Goal: Task Accomplishment & Management: Manage account settings

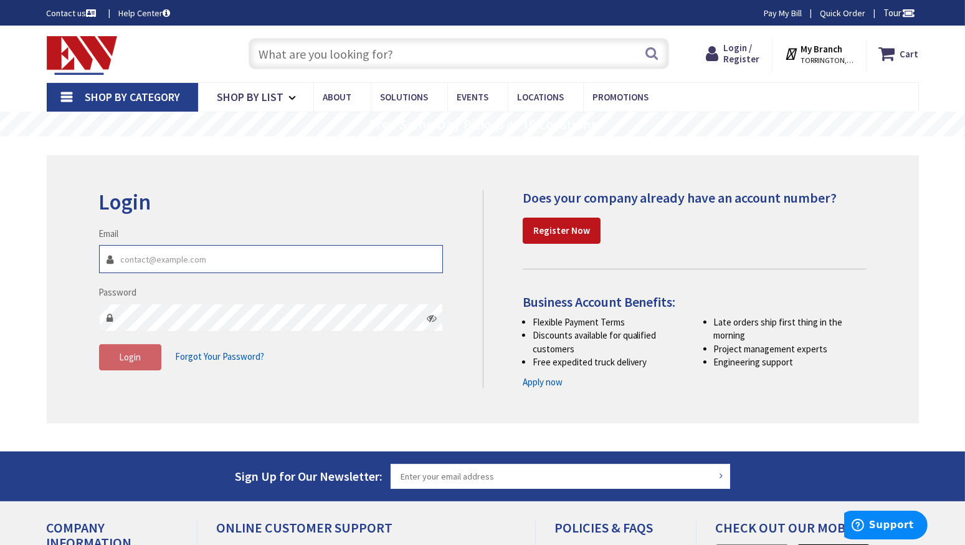
type input "[EMAIL_ADDRESS][DOMAIN_NAME]"
click at [127, 355] on span "Login" at bounding box center [130, 357] width 22 height 12
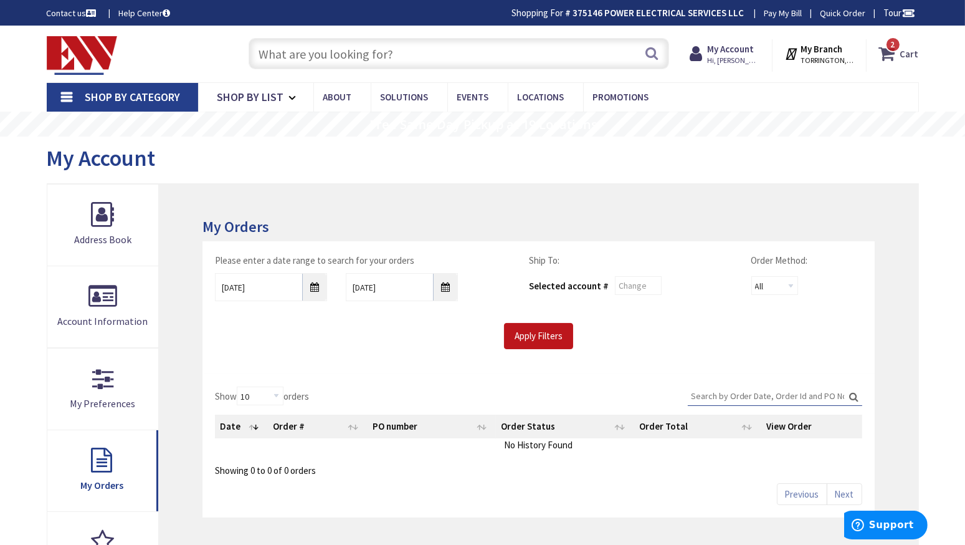
click at [899, 49] on span "2 2 items" at bounding box center [894, 45] width 16 height 16
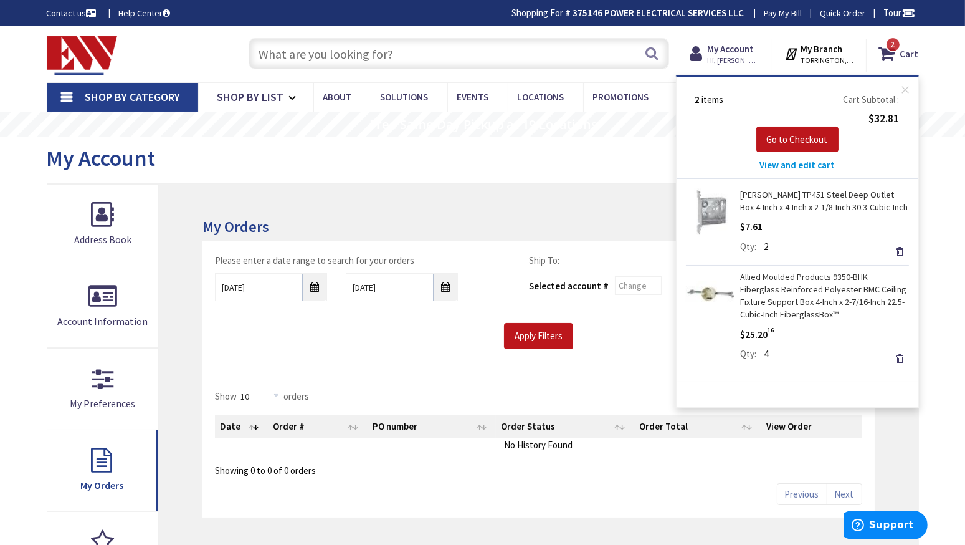
click at [777, 164] on span "View and edit cart" at bounding box center [797, 165] width 75 height 12
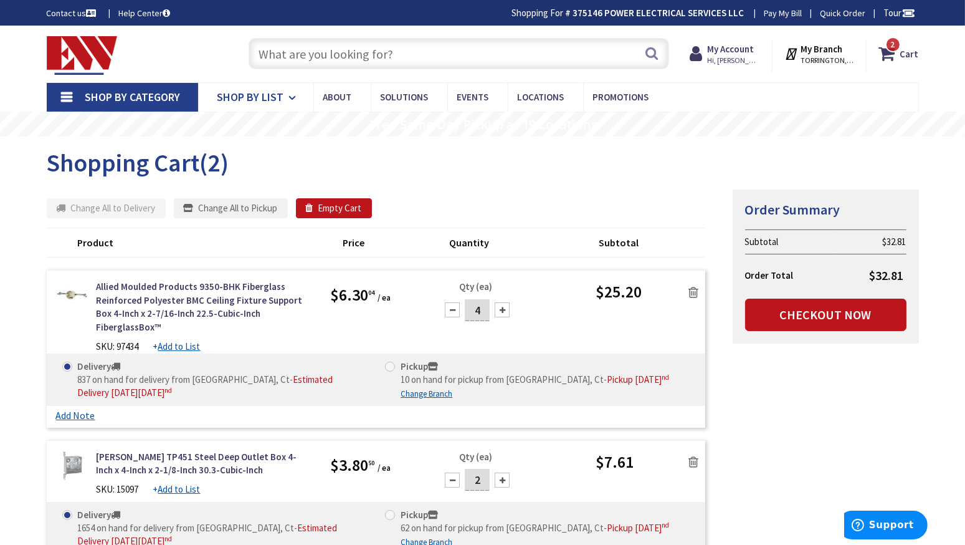
click at [285, 96] on link "Shop By List" at bounding box center [255, 97] width 115 height 29
click at [737, 51] on strong "My Account" at bounding box center [730, 49] width 47 height 12
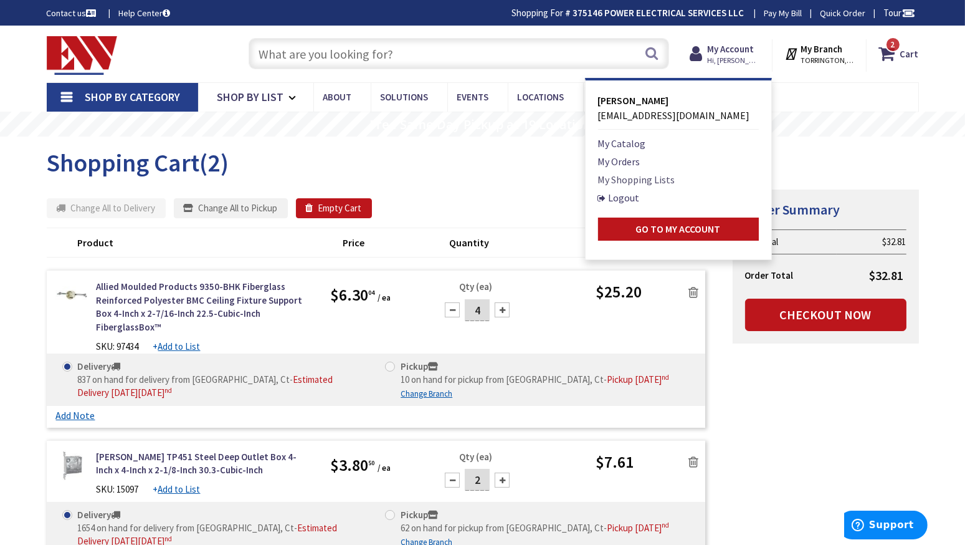
click at [628, 179] on link "My Shopping Lists" at bounding box center [636, 179] width 77 height 15
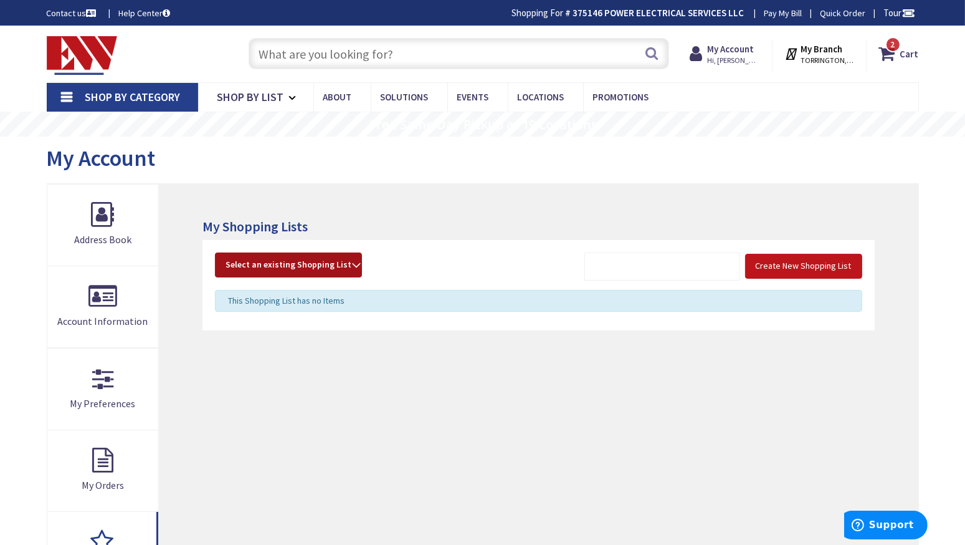
click at [317, 260] on span "Select an existing Shopping List" at bounding box center [289, 264] width 126 height 11
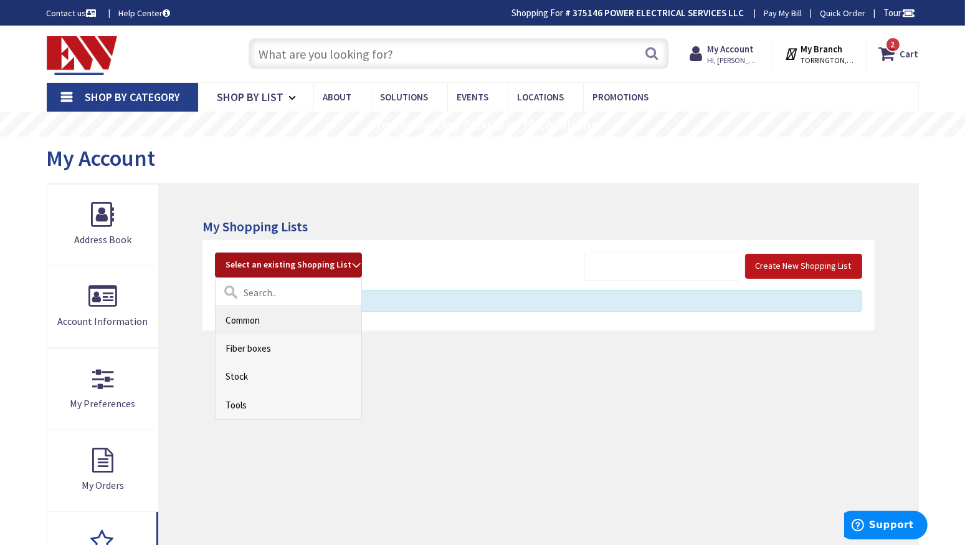
click at [253, 319] on link "Common" at bounding box center [289, 320] width 146 height 28
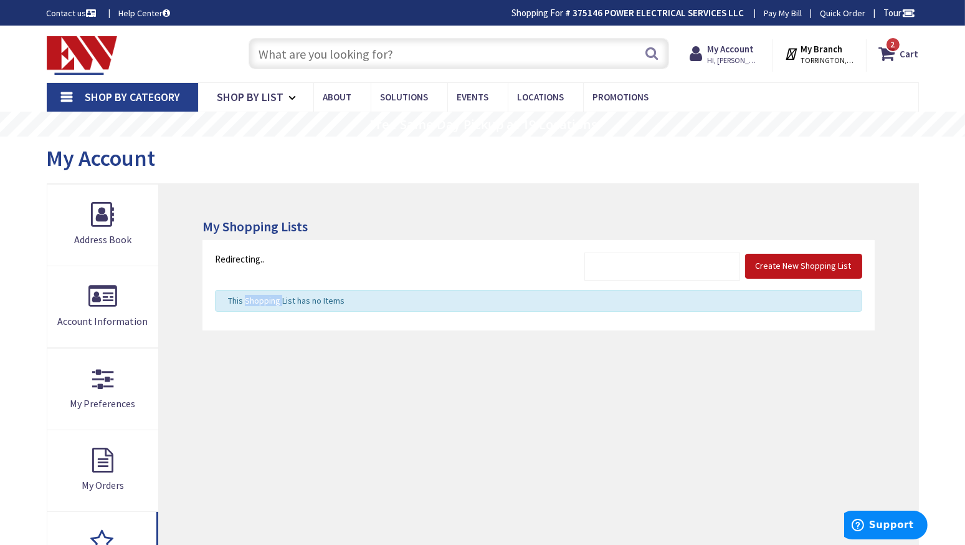
click at [253, 319] on div "Create New Shopping List Select an existing Shopping List Common Fiber boxes St…" at bounding box center [539, 285] width 672 height 90
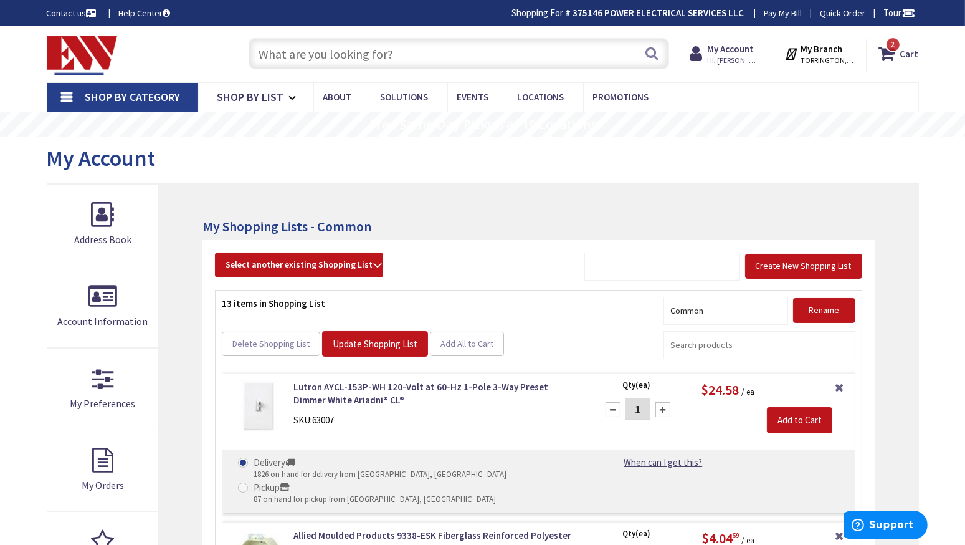
scroll to position [47, 0]
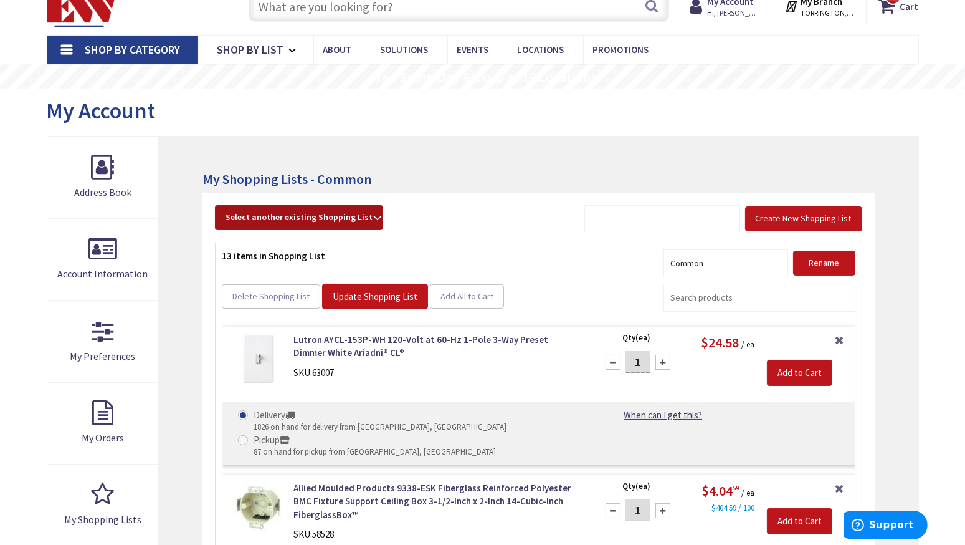
click at [359, 214] on strong "Select another existing Shopping List" at bounding box center [299, 217] width 147 height 15
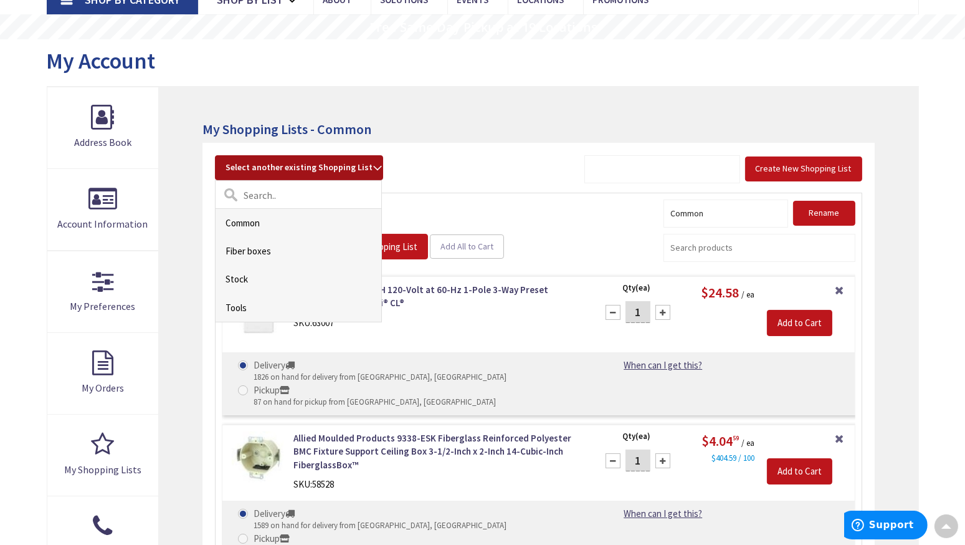
scroll to position [96, 0]
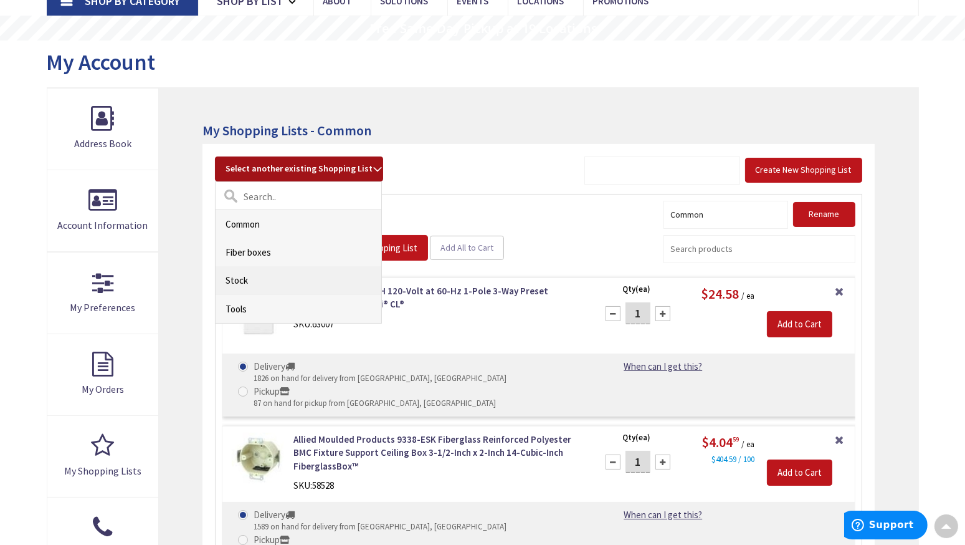
click at [247, 281] on link "Stock" at bounding box center [299, 280] width 166 height 28
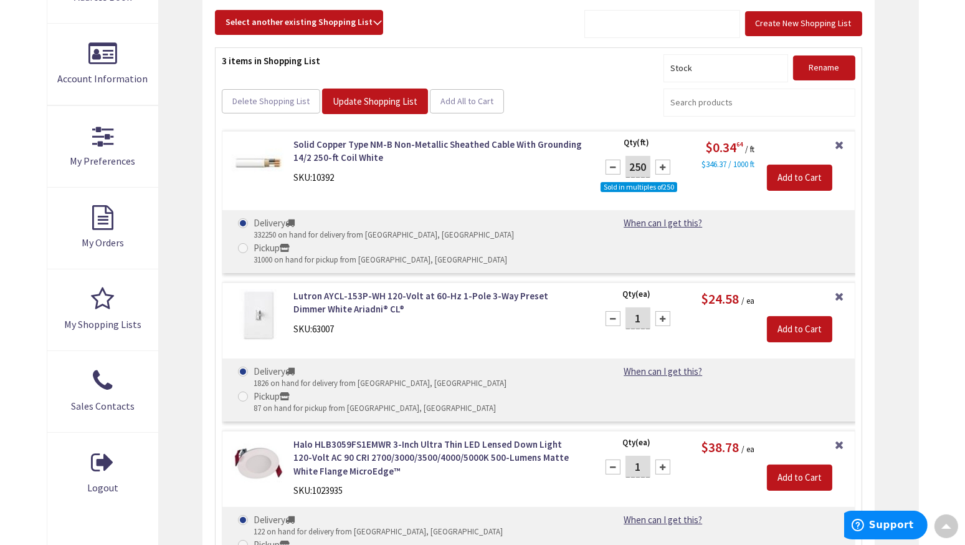
click at [659, 166] on div at bounding box center [663, 167] width 15 height 15
type input "500"
click at [802, 175] on input "Add to Cart" at bounding box center [799, 178] width 65 height 26
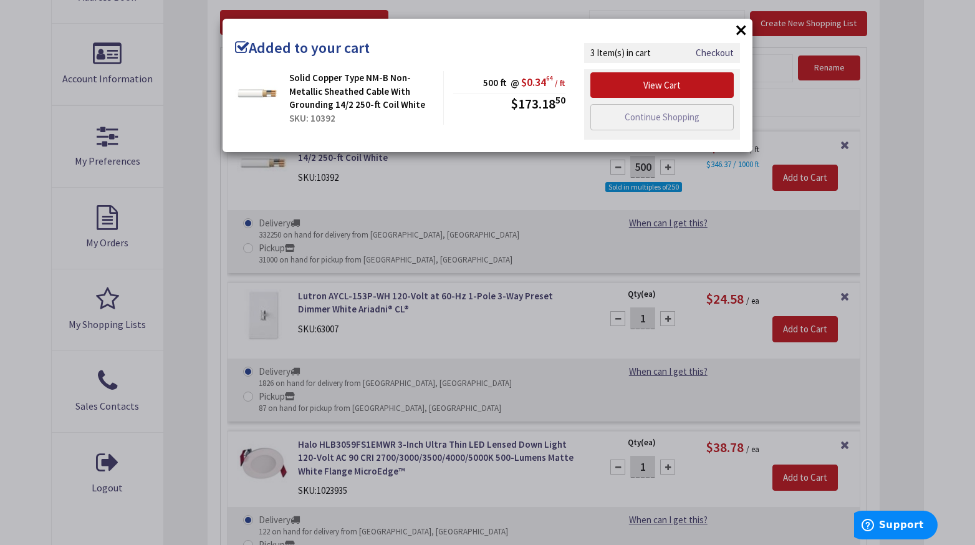
click at [744, 25] on button "×" at bounding box center [741, 30] width 19 height 19
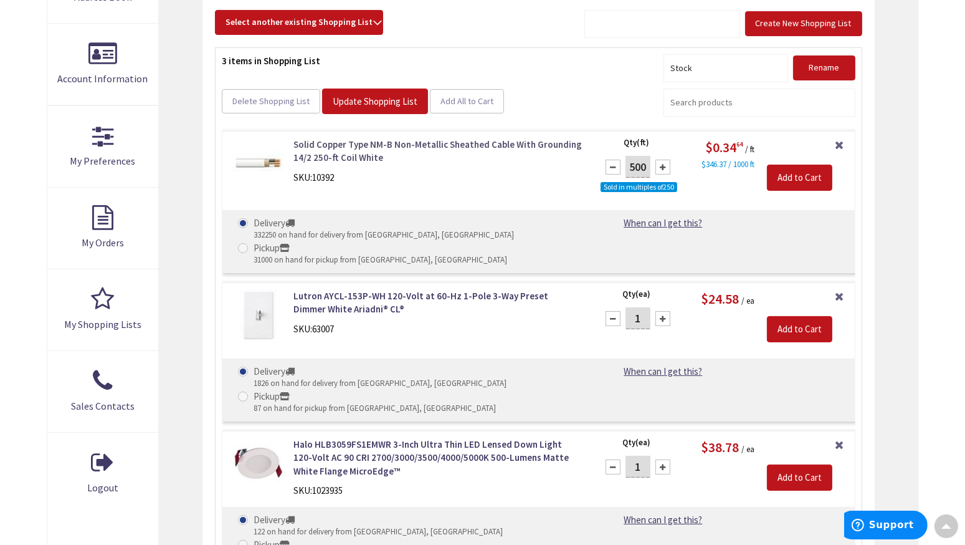
click at [352, 144] on link "Solid Copper Type NM-B Non-Metallic Sheathed Cable With Grounding 14/2 250-ft C…" at bounding box center [438, 151] width 289 height 27
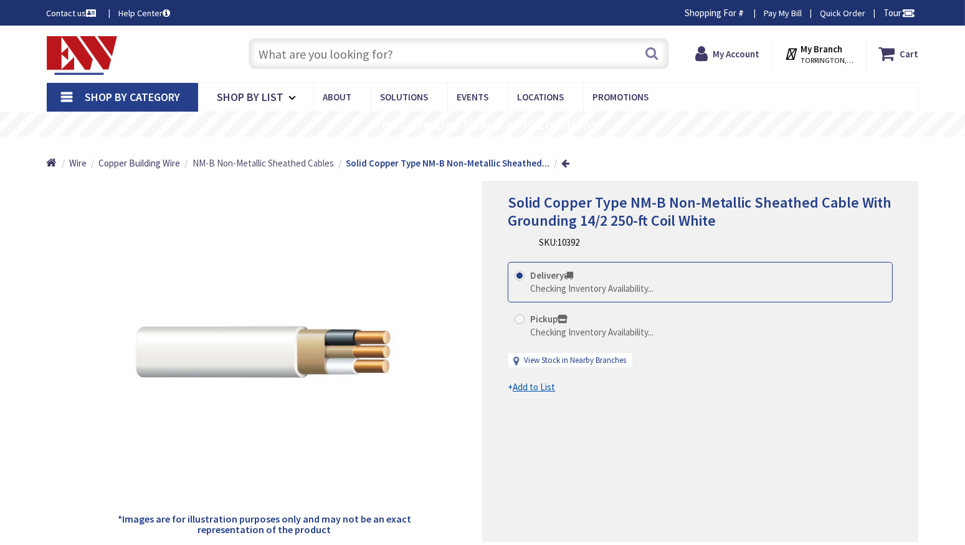
click at [284, 164] on span "NM-B Non-Metallic Sheathed Cables" at bounding box center [263, 163] width 141 height 12
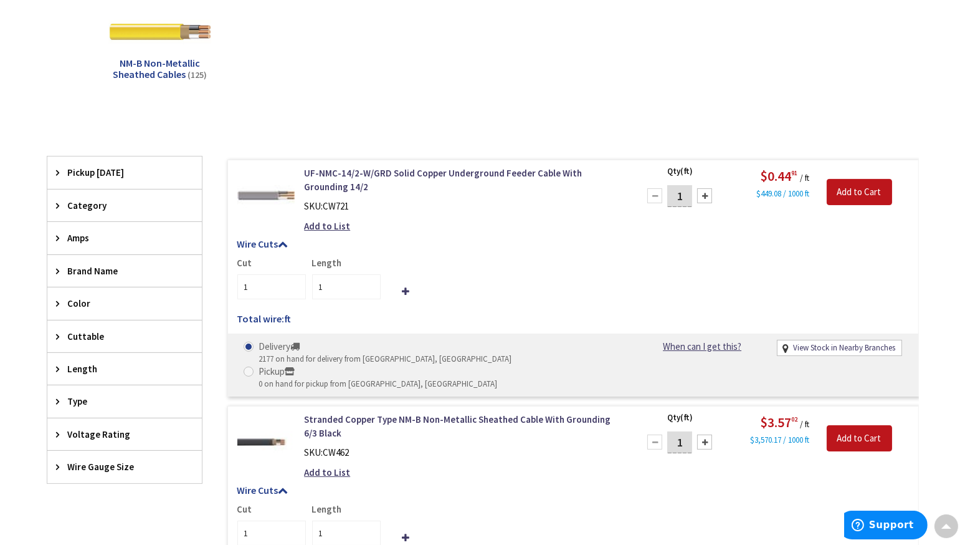
scroll to position [248, 0]
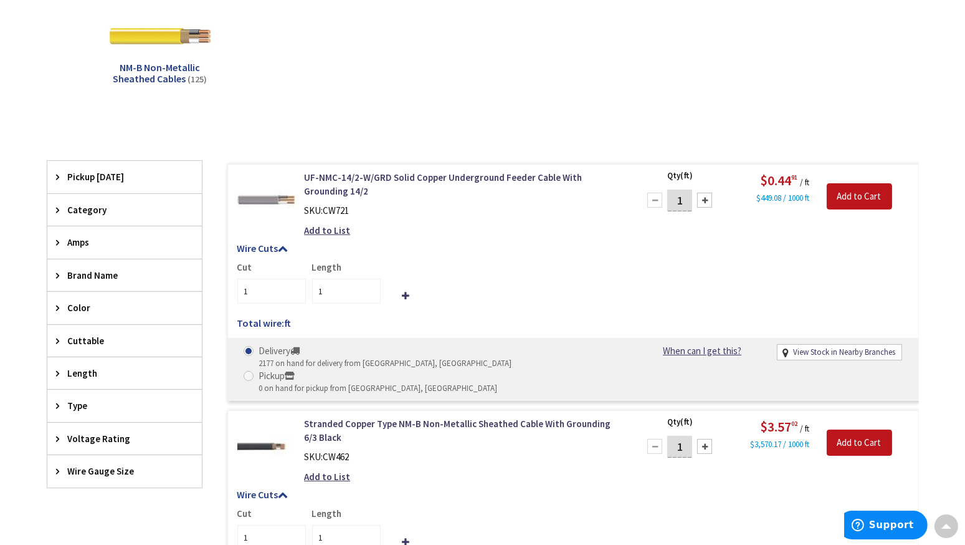
click at [80, 174] on span "Pickup Today" at bounding box center [119, 176] width 102 height 13
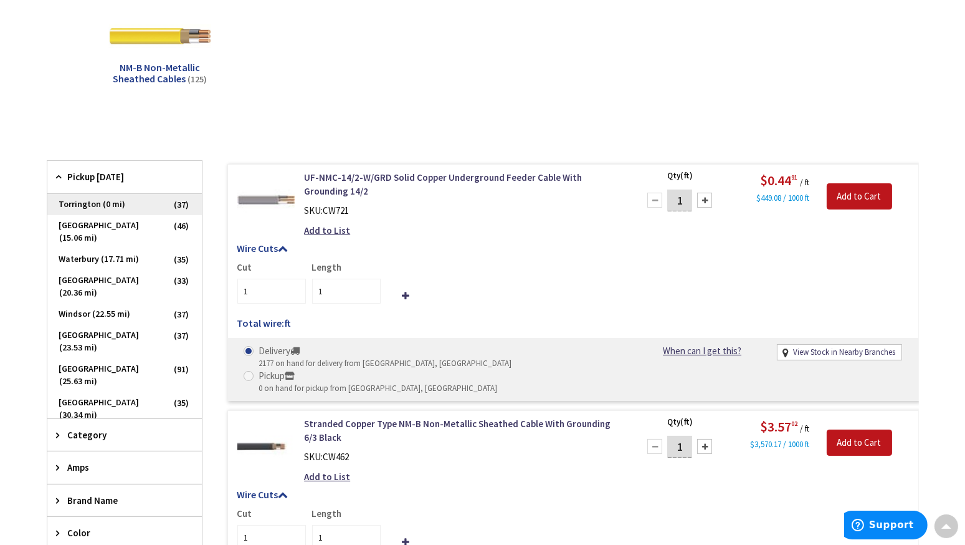
click at [84, 198] on span "Torrington (0 mi)" at bounding box center [124, 204] width 155 height 21
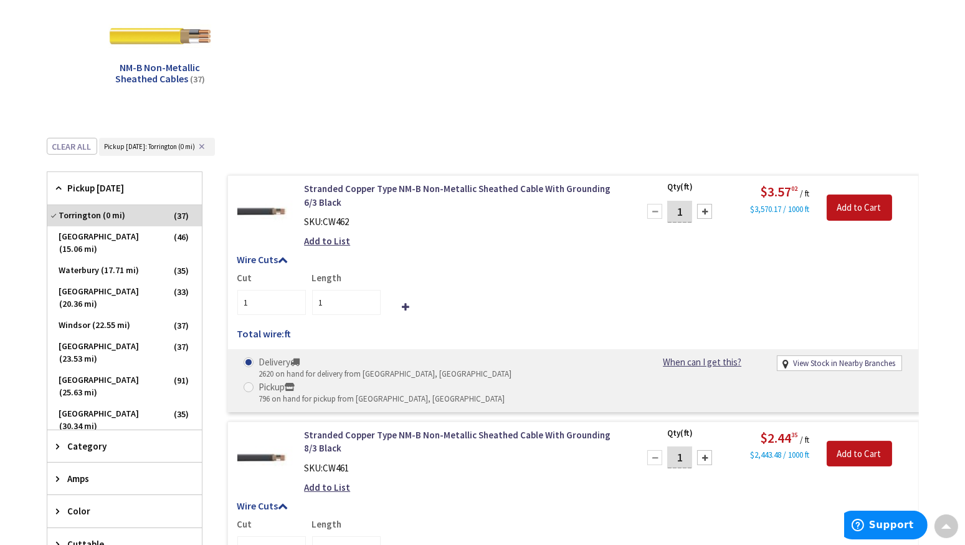
click at [72, 186] on span "Pickup [DATE]" at bounding box center [119, 187] width 102 height 13
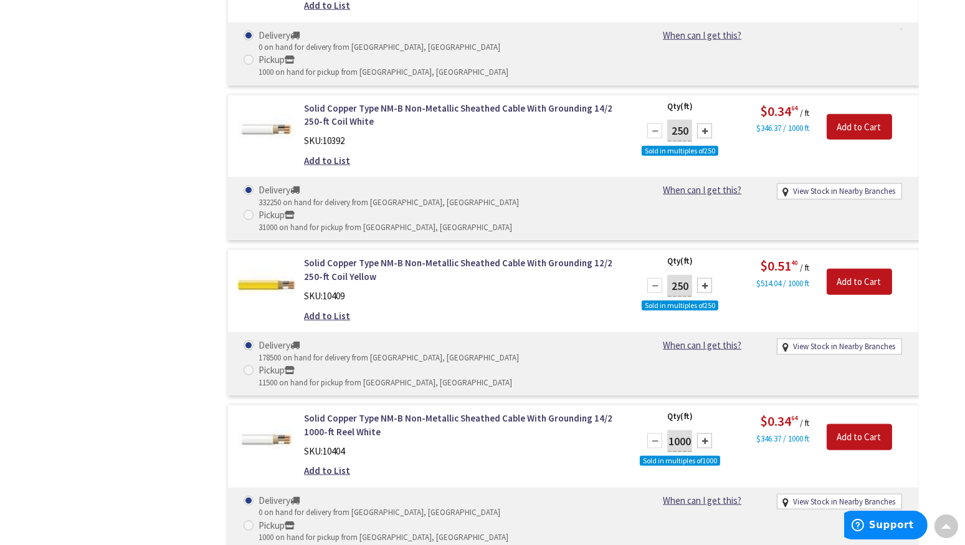
scroll to position [1935, 0]
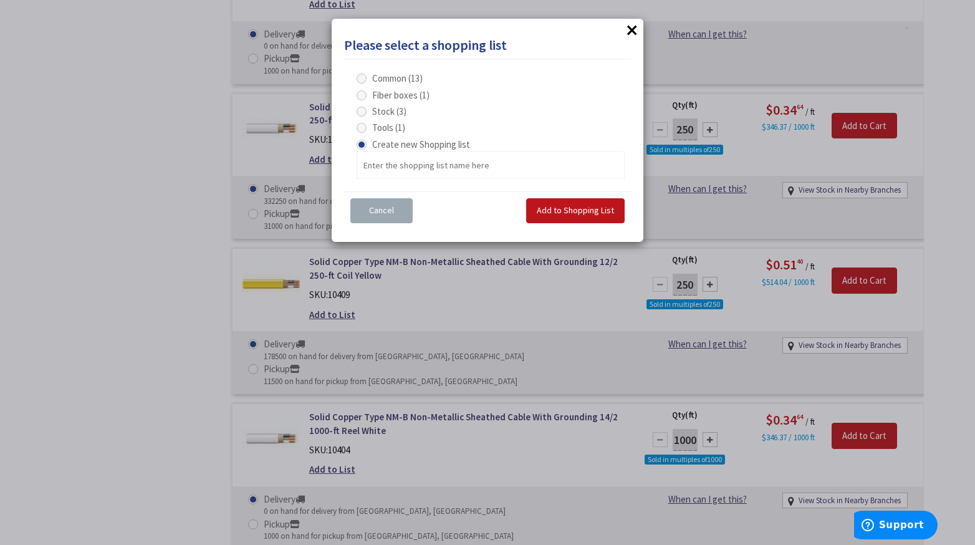
click at [388, 208] on span "Cancel" at bounding box center [381, 209] width 25 height 11
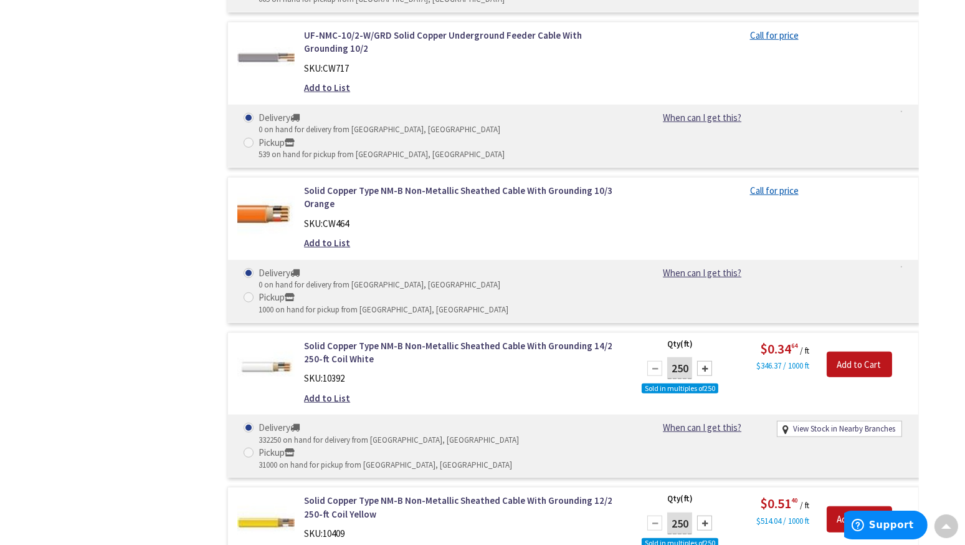
scroll to position [1692, 0]
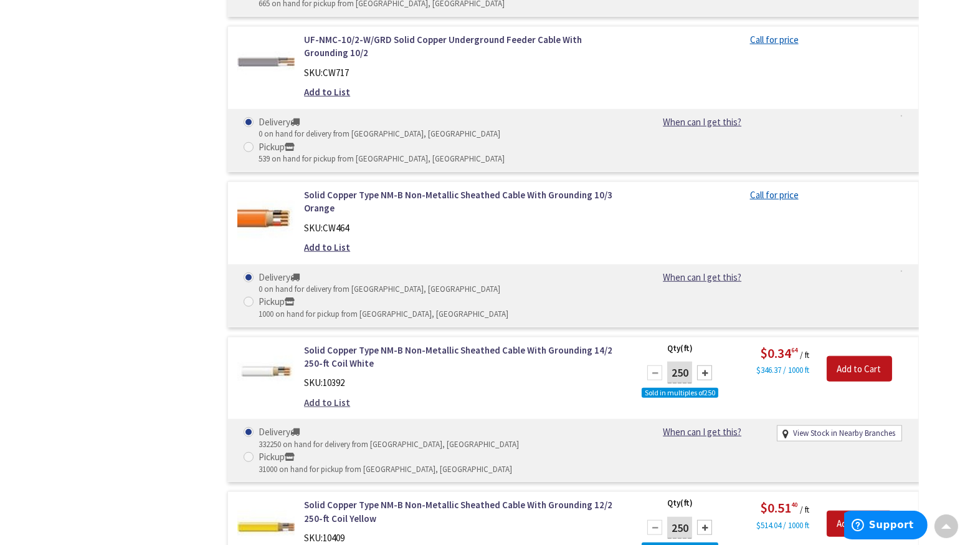
click at [329, 396] on link "Add to List" at bounding box center [327, 402] width 46 height 13
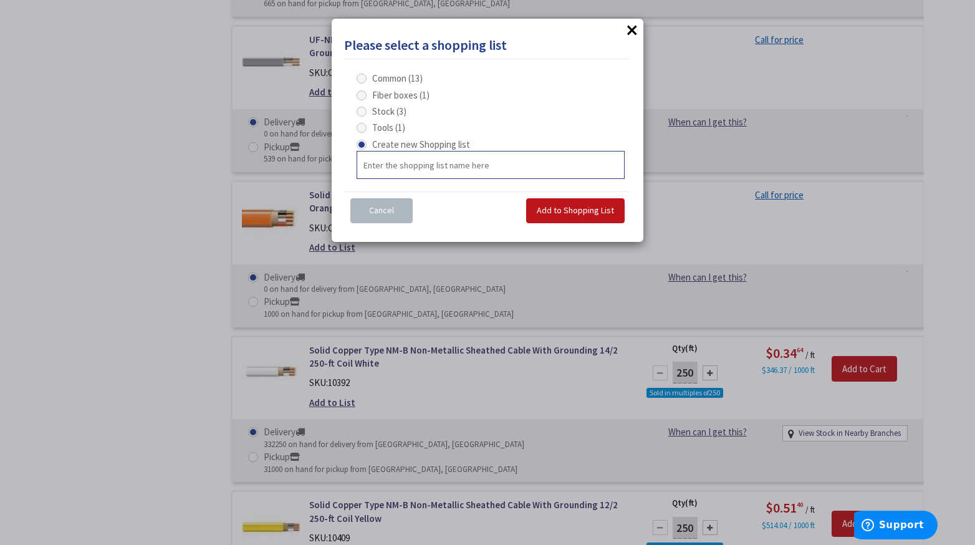
click at [404, 167] on input "text" at bounding box center [490, 165] width 268 height 28
type input "R"
type input "Wire"
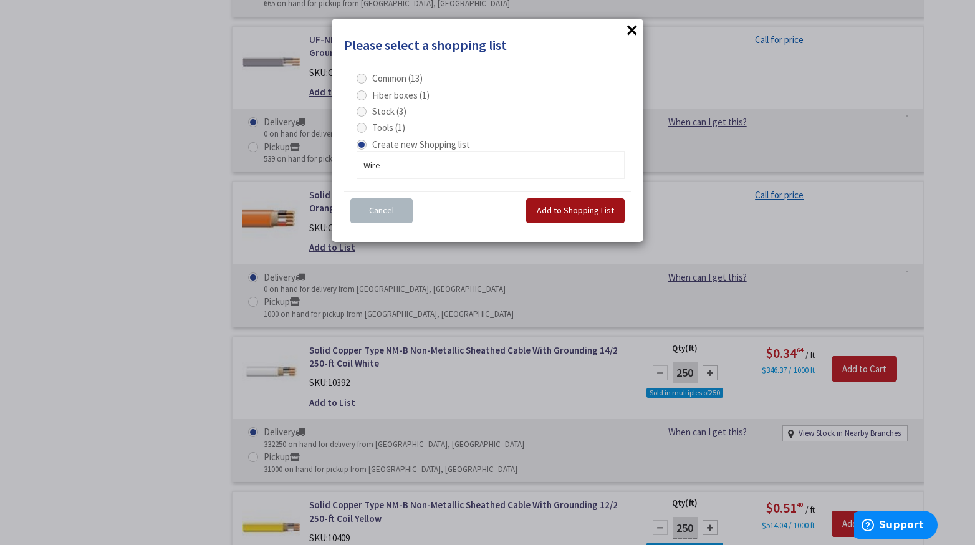
click at [539, 216] on button "Add to Shopping List" at bounding box center [575, 210] width 98 height 25
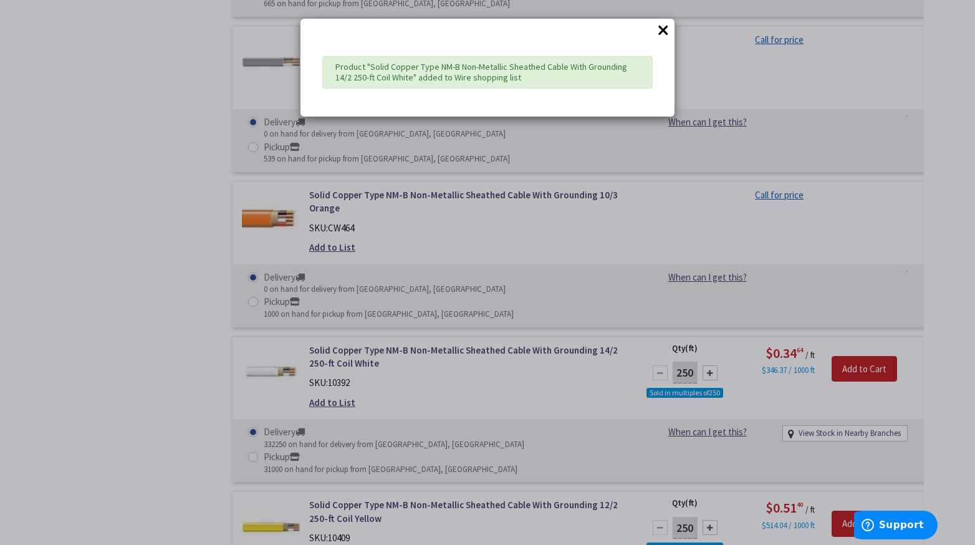
click at [658, 31] on button "×" at bounding box center [663, 30] width 19 height 19
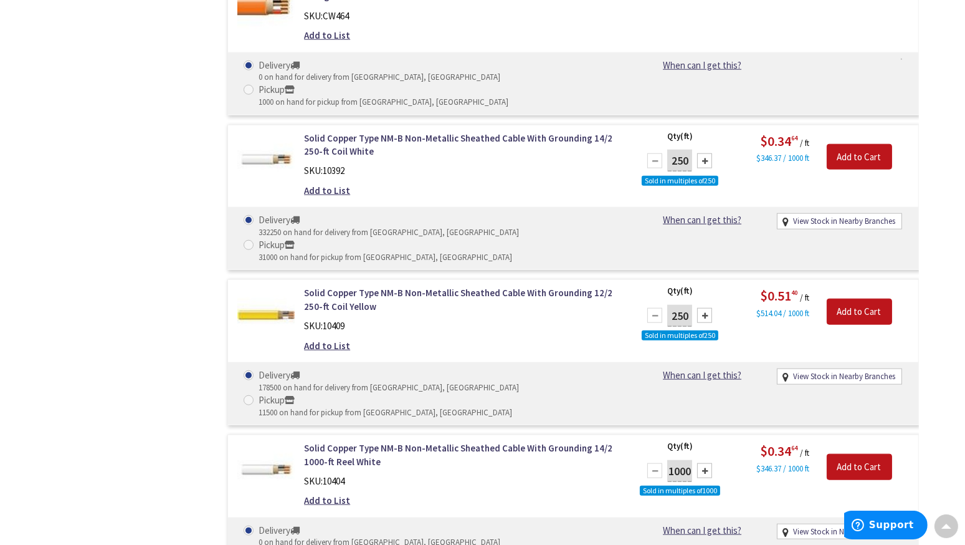
scroll to position [1910, 0]
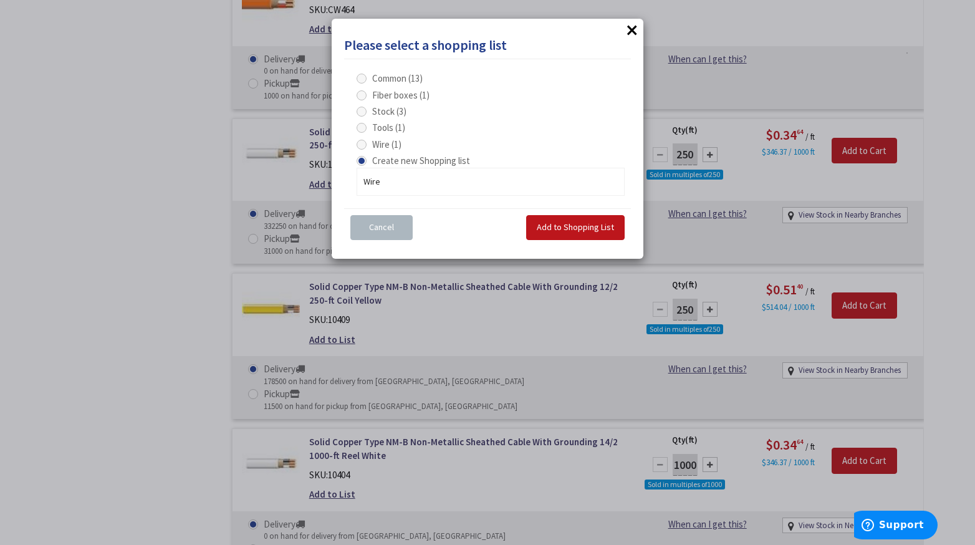
click at [382, 139] on span "Wire (1)" at bounding box center [386, 144] width 29 height 12
click at [368, 140] on input "Wire (1)" at bounding box center [364, 144] width 8 height 8
radio input "true"
click at [549, 224] on span "Add to Shopping List" at bounding box center [575, 226] width 77 height 11
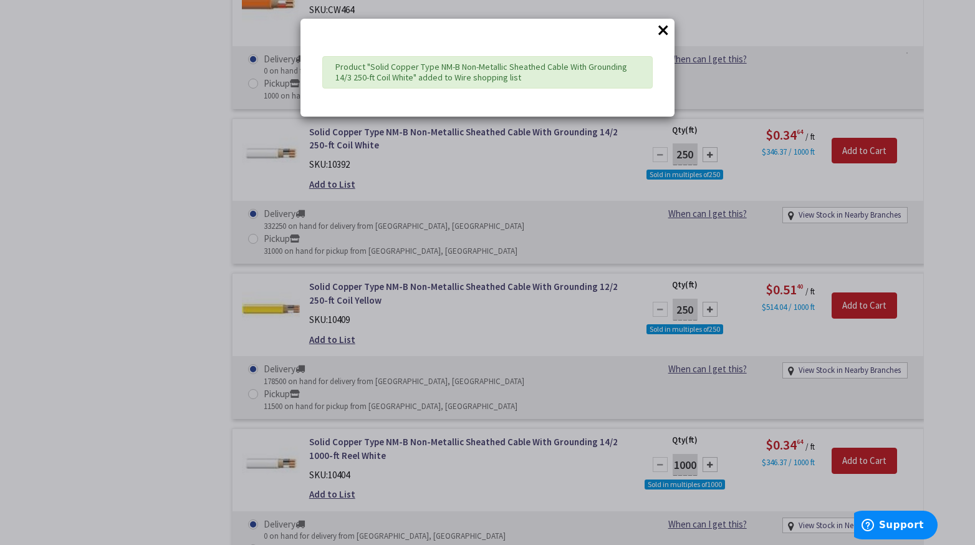
click at [664, 29] on button "×" at bounding box center [663, 30] width 19 height 19
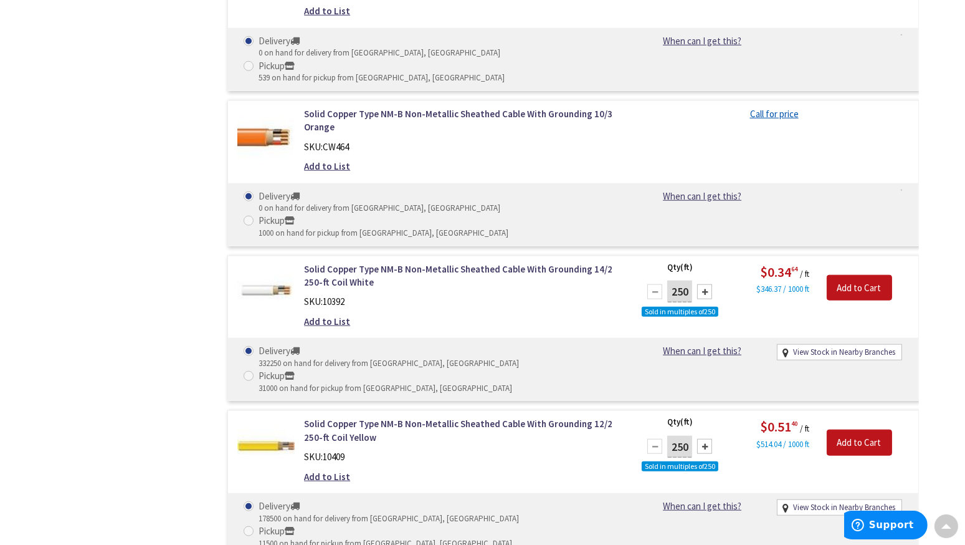
scroll to position [1766, 0]
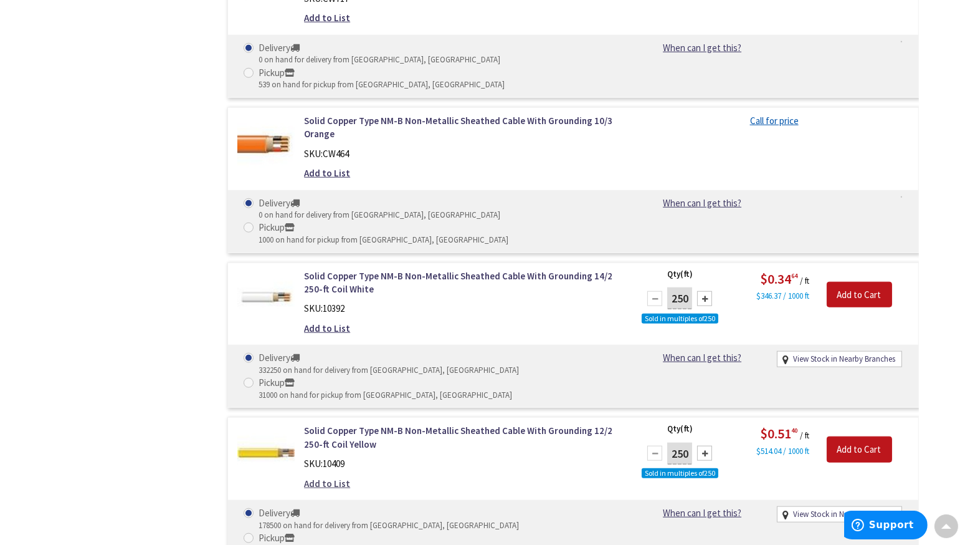
click at [327, 477] on link "Add to List" at bounding box center [327, 483] width 46 height 13
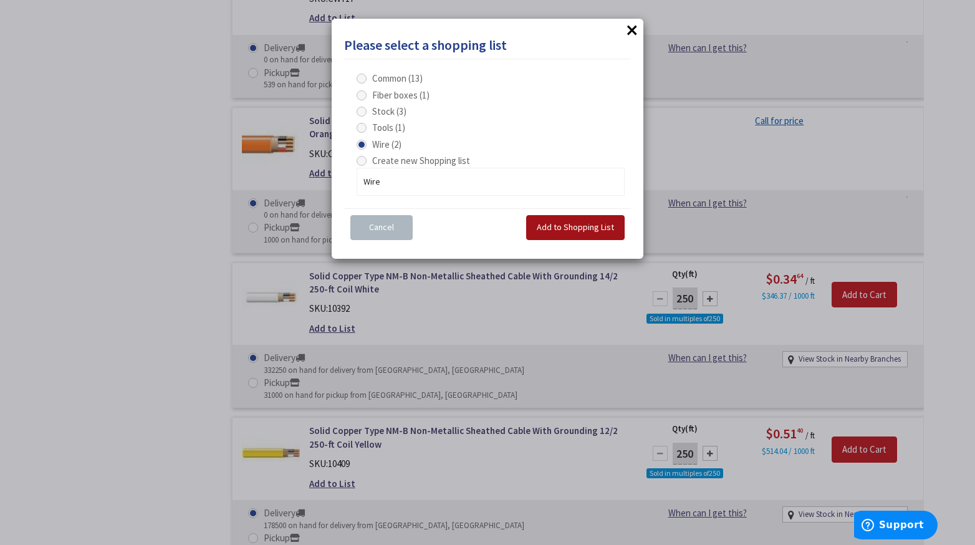
click at [553, 224] on span "Add to Shopping List" at bounding box center [575, 226] width 77 height 11
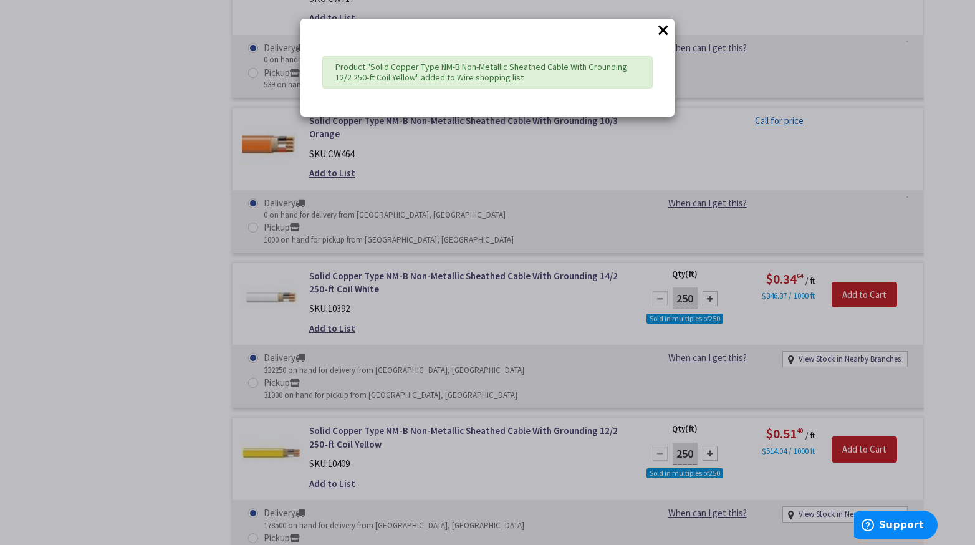
click at [665, 25] on button "×" at bounding box center [663, 30] width 19 height 19
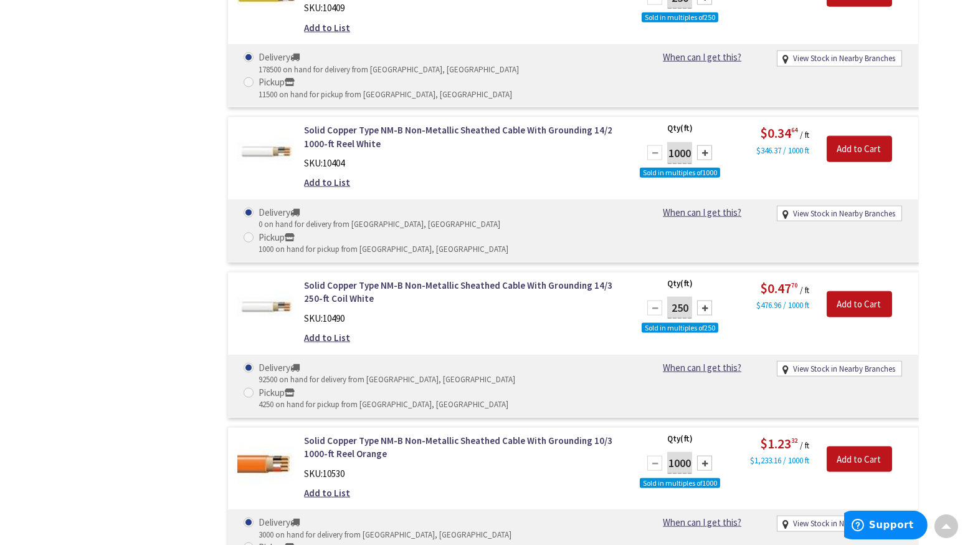
scroll to position [2292, 0]
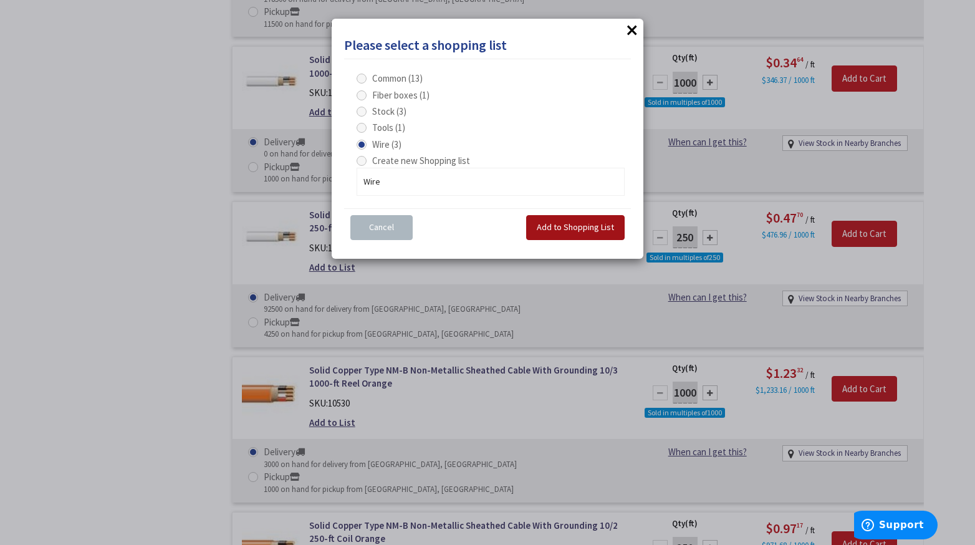
click at [554, 224] on span "Add to Shopping List" at bounding box center [575, 226] width 77 height 11
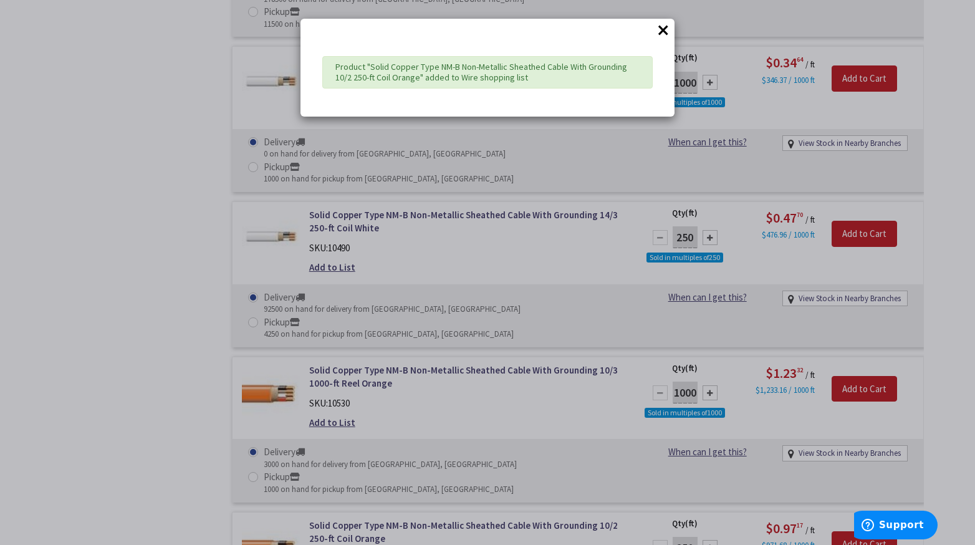
click at [332, 376] on div "× Product "Solid Copper Type NM-B Non-Metallic Sheathed Cable With Grounding 10…" at bounding box center [487, 272] width 975 height 545
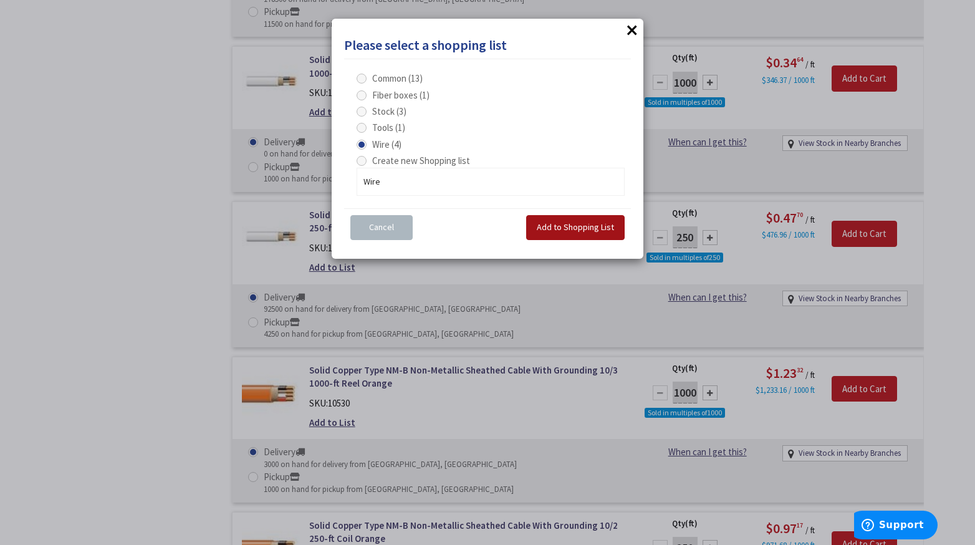
click at [574, 225] on span "Add to Shopping List" at bounding box center [575, 226] width 77 height 11
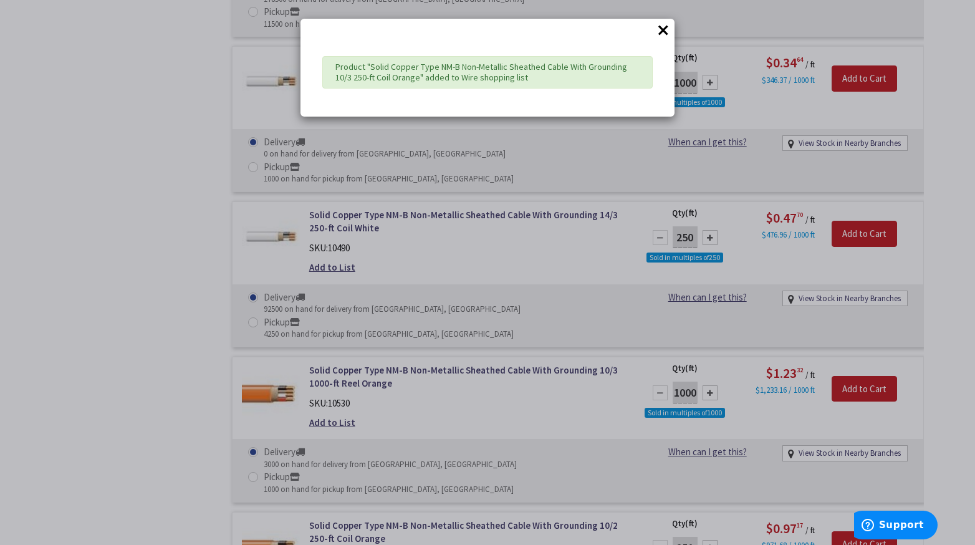
click at [227, 334] on div "× Product "Solid Copper Type NM-B Non-Metallic Sheathed Cable With Grounding 10…" at bounding box center [487, 272] width 975 height 545
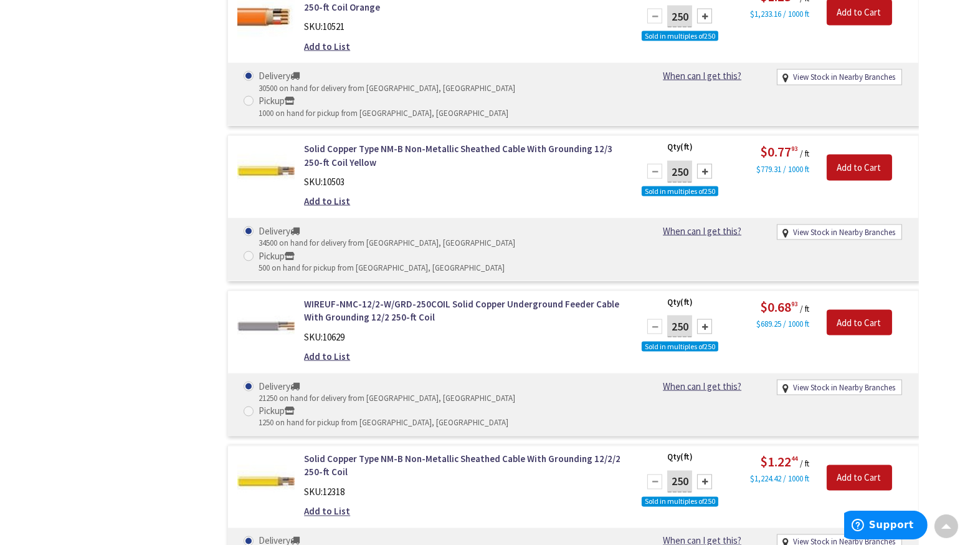
scroll to position [2980, 0]
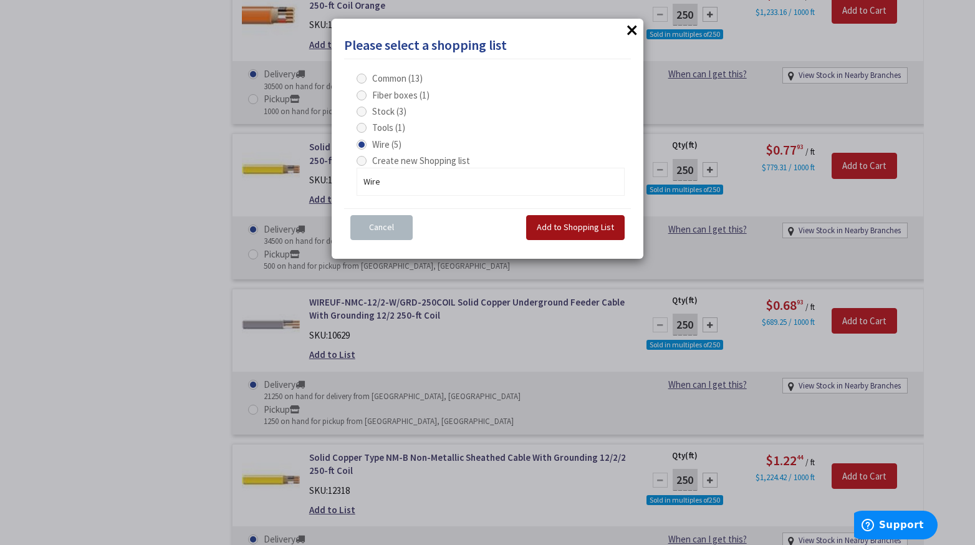
click at [548, 222] on span "Add to Shopping List" at bounding box center [575, 226] width 77 height 11
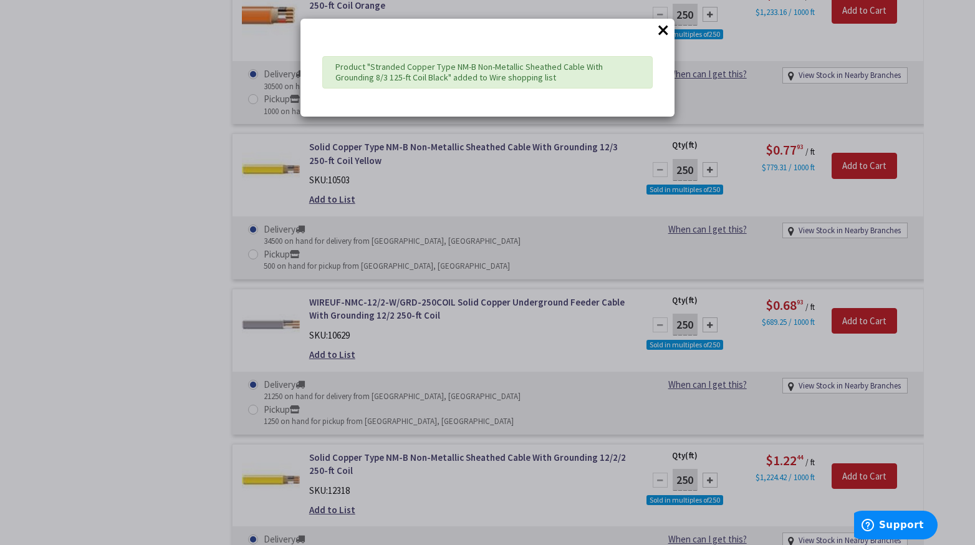
click at [196, 365] on div "× Product "Stranded Copper Type NM-B Non-Metallic Sheathed Cable With Grounding…" at bounding box center [487, 272] width 975 height 545
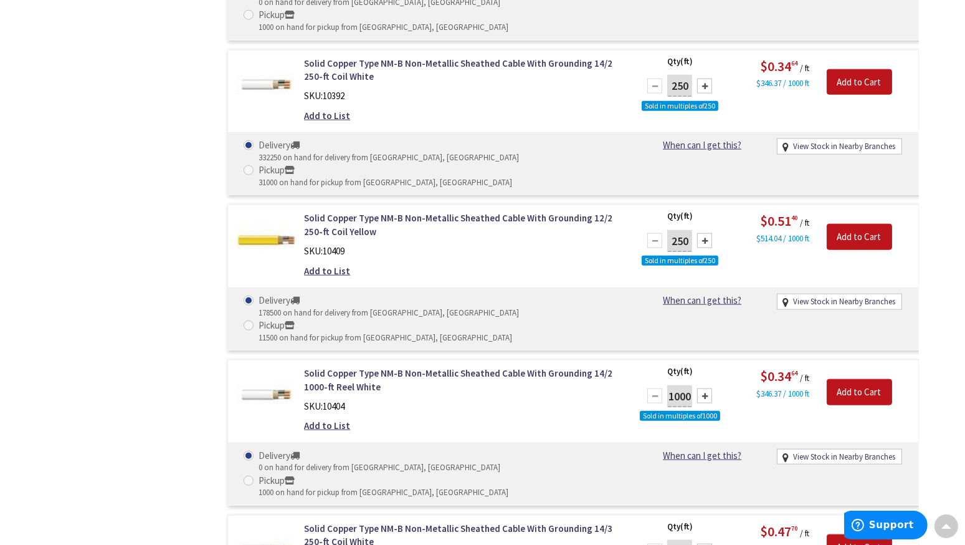
scroll to position [1973, 0]
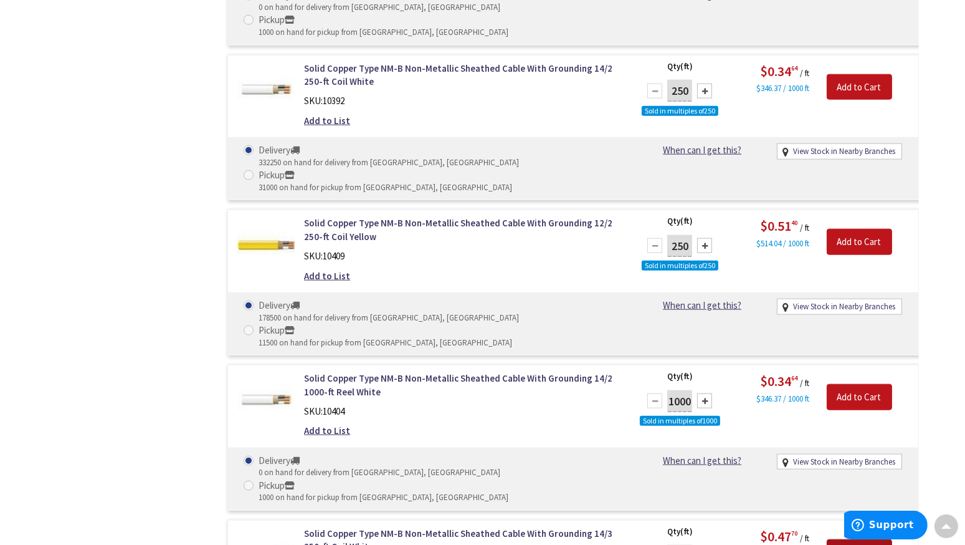
click at [846, 539] on input "Add to Cart" at bounding box center [859, 552] width 65 height 26
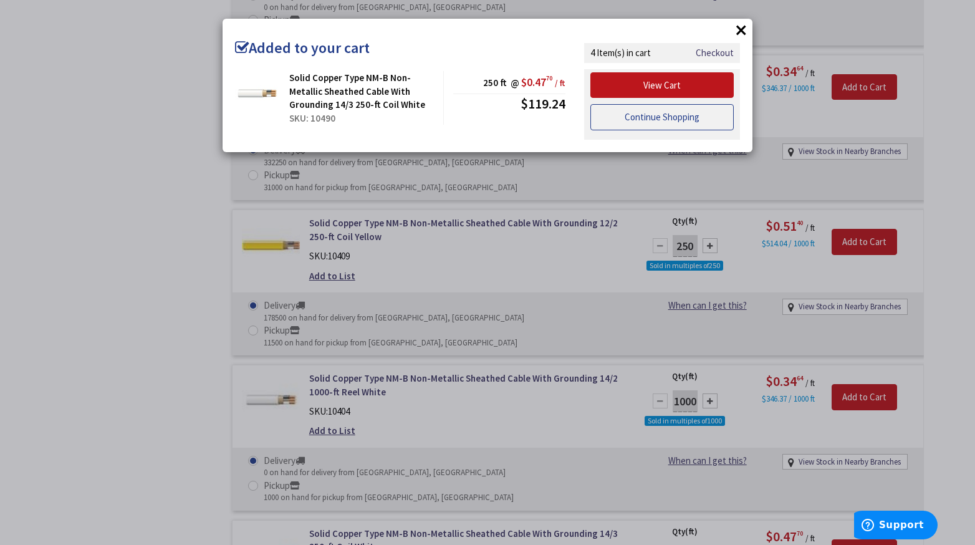
click at [657, 110] on link "Continue Shopping" at bounding box center [661, 117] width 143 height 26
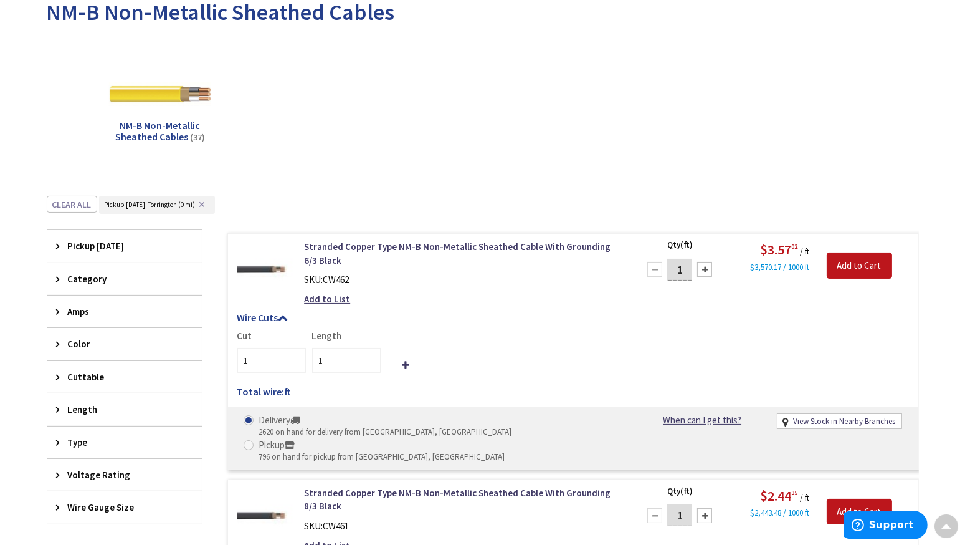
scroll to position [0, 0]
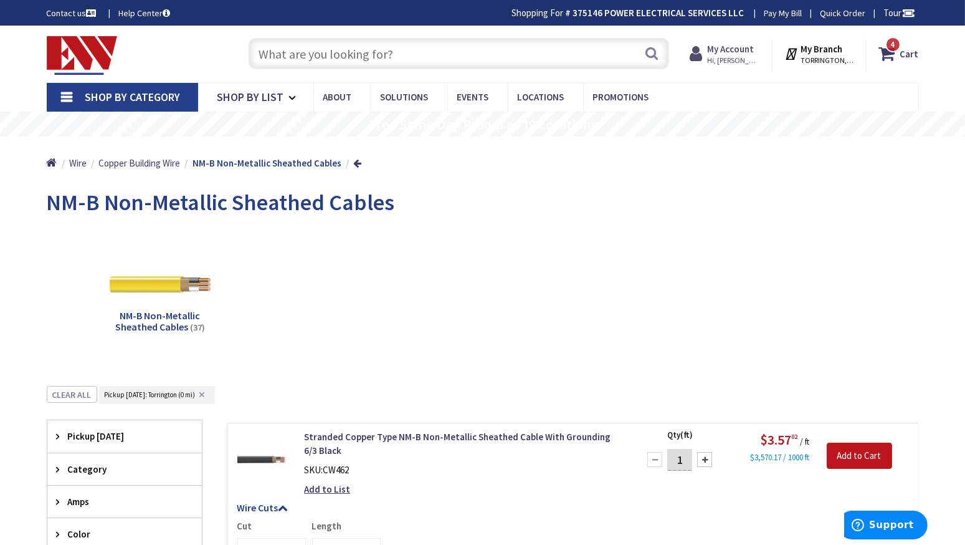
click at [730, 52] on strong "My Account" at bounding box center [730, 49] width 47 height 12
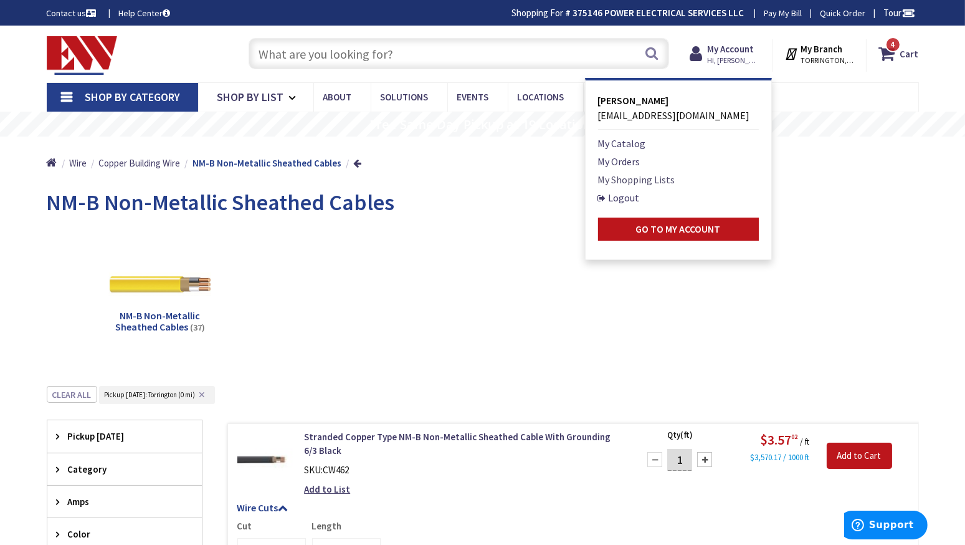
click at [621, 175] on link "My Shopping Lists" at bounding box center [636, 179] width 77 height 15
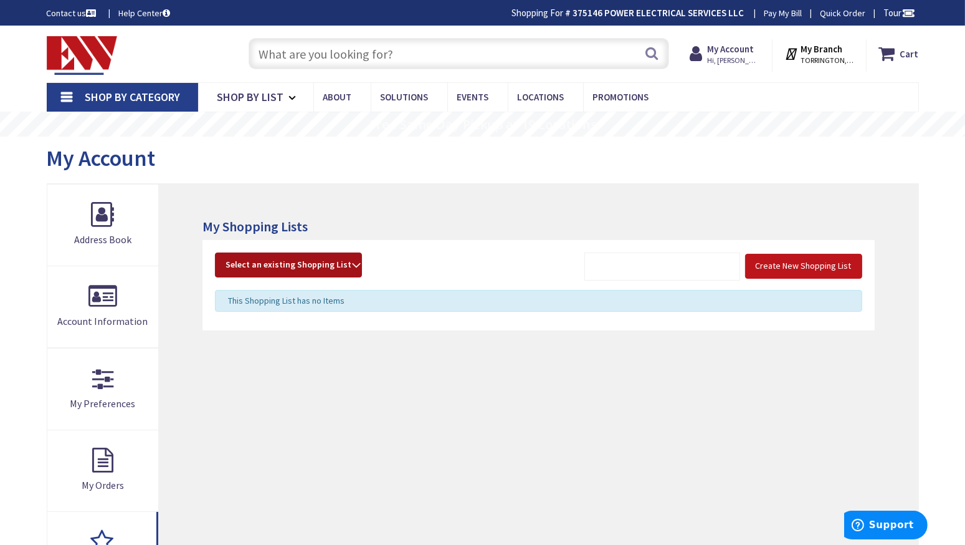
click at [332, 265] on span "Select an existing Shopping List" at bounding box center [289, 264] width 126 height 11
click at [249, 343] on link "Fiber boxes" at bounding box center [289, 348] width 146 height 28
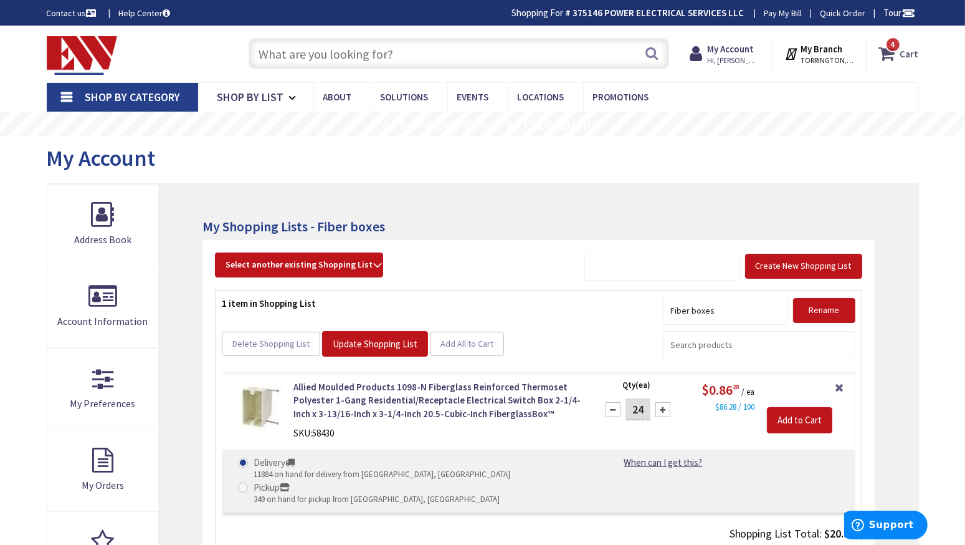
click at [903, 47] on strong "Cart" at bounding box center [910, 53] width 19 height 22
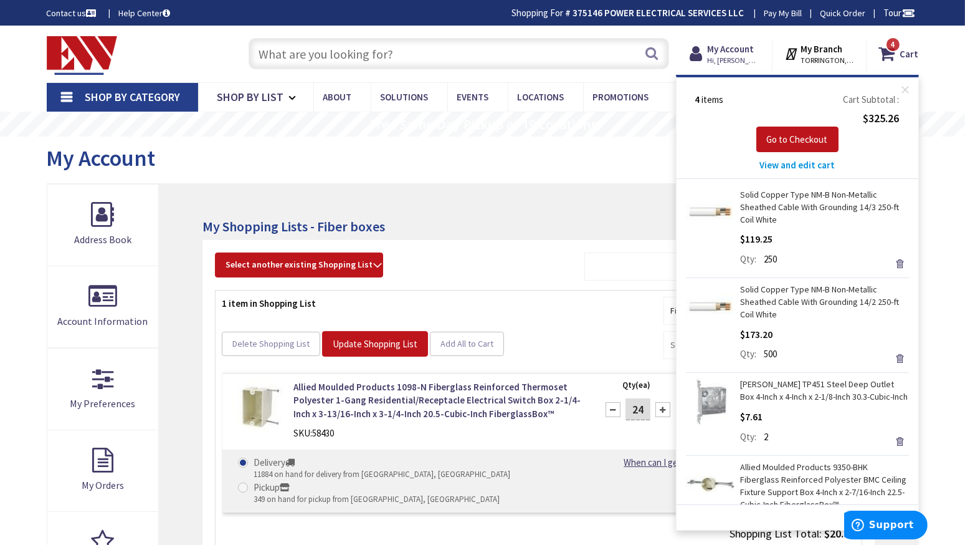
click at [768, 462] on link "Allied Moulded Products 9350-BHK Fiberglass Reinforced Polyester BMC Ceiling Fi…" at bounding box center [825, 486] width 168 height 50
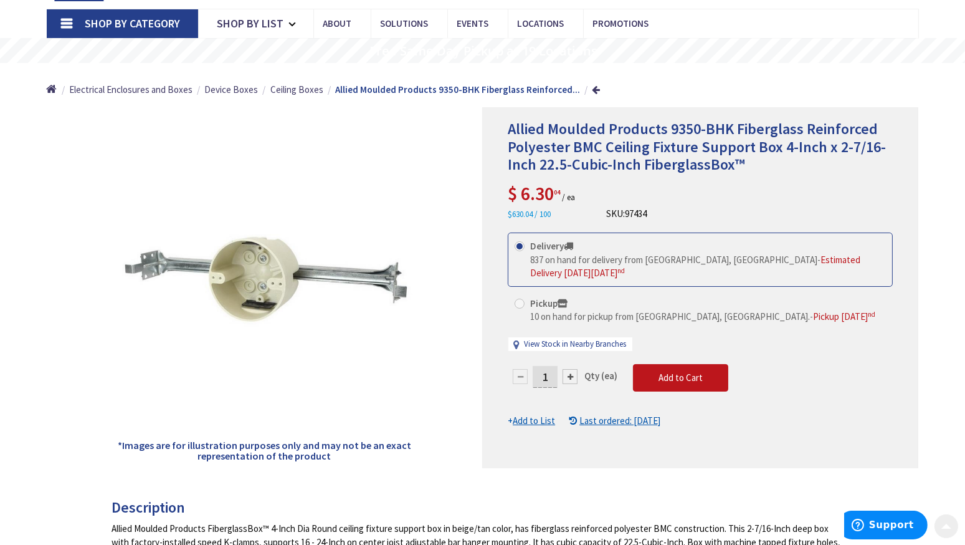
scroll to position [75, 0]
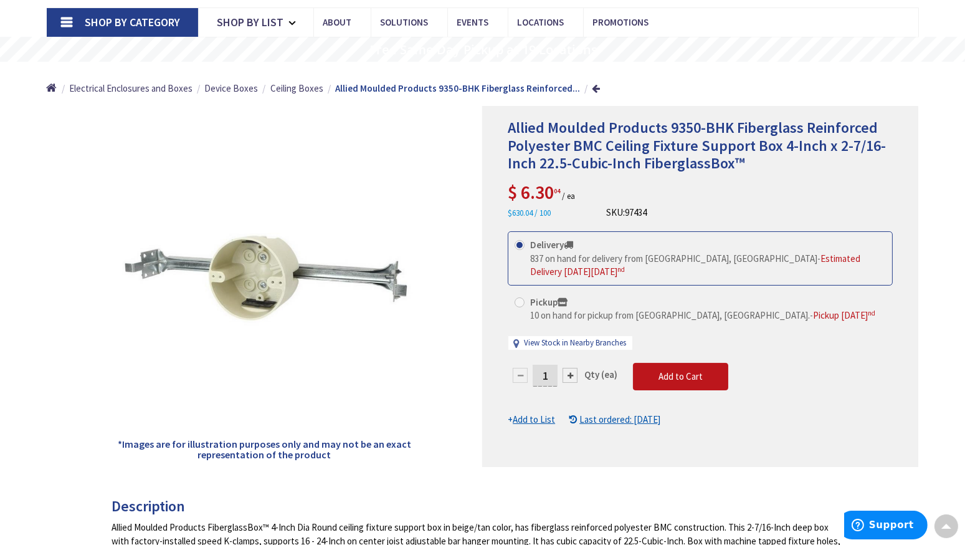
click at [529, 418] on u "Add to List" at bounding box center [534, 419] width 42 height 12
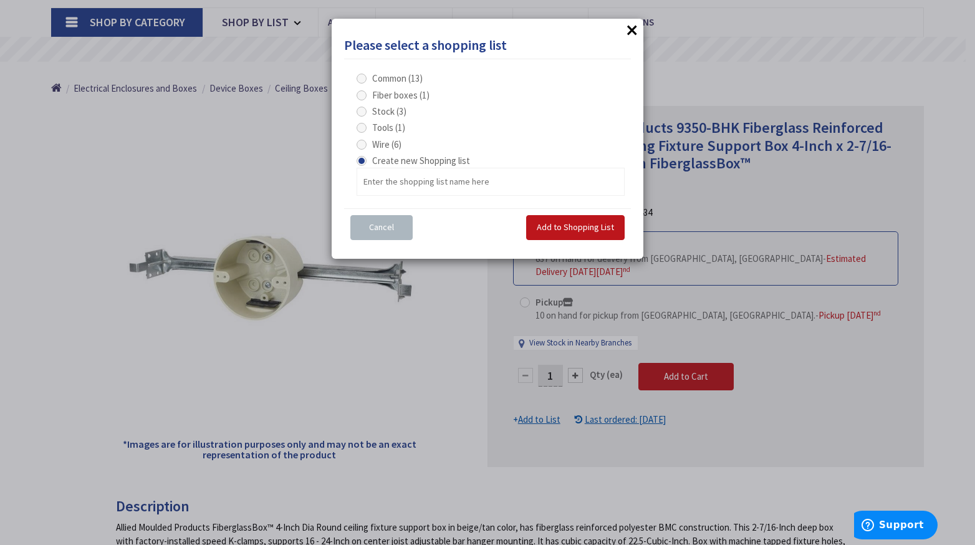
click at [381, 98] on span "Fiber boxes (1)" at bounding box center [400, 95] width 57 height 12
click at [368, 98] on boxes "Fiber boxes (1)" at bounding box center [364, 95] width 8 height 8
radio boxes "true"
click at [562, 224] on span "Add to Shopping List" at bounding box center [575, 226] width 77 height 11
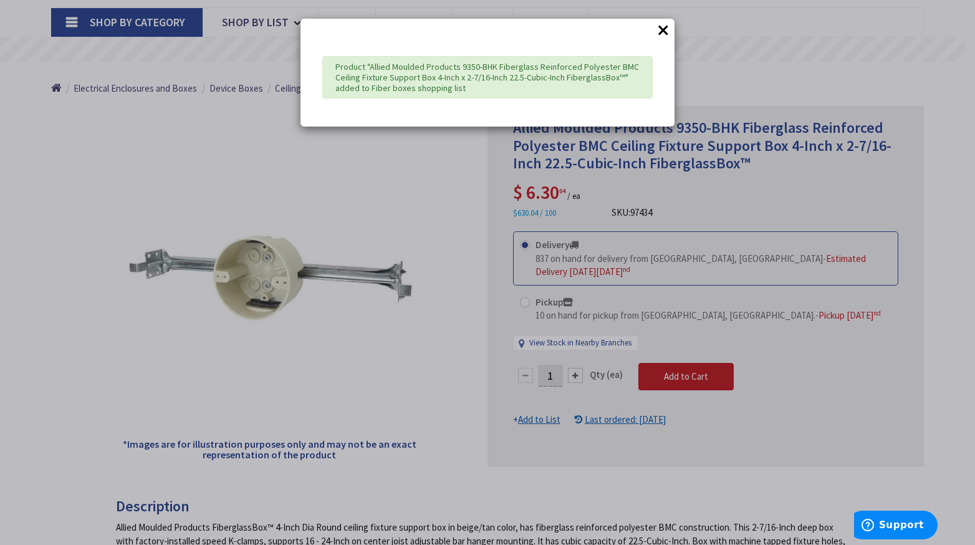
click at [662, 30] on button "×" at bounding box center [663, 30] width 19 height 19
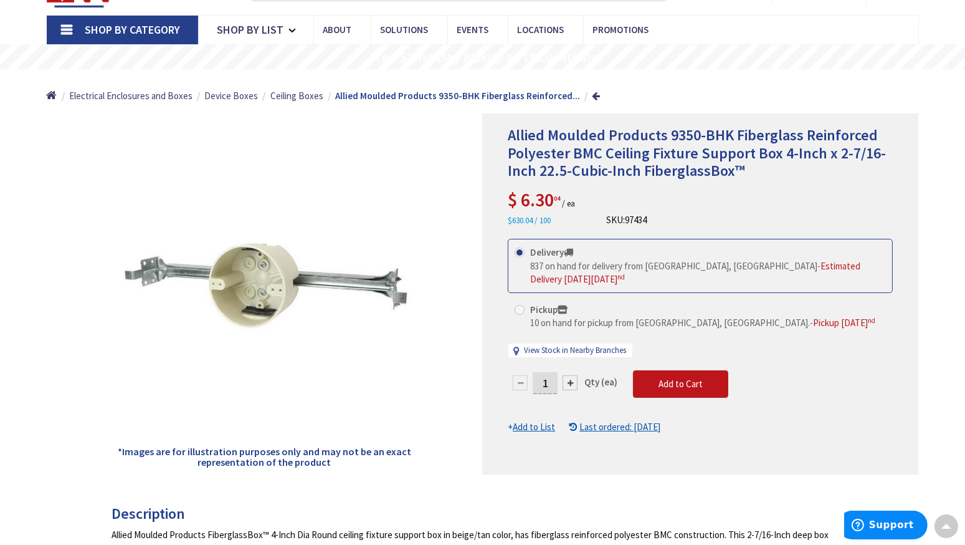
scroll to position [0, 0]
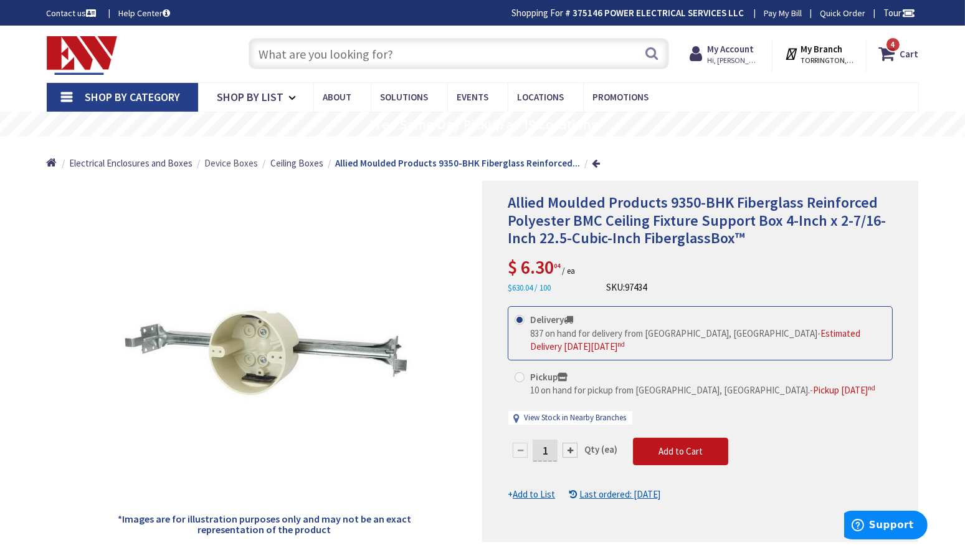
click at [236, 161] on span "Device Boxes" at bounding box center [231, 163] width 54 height 12
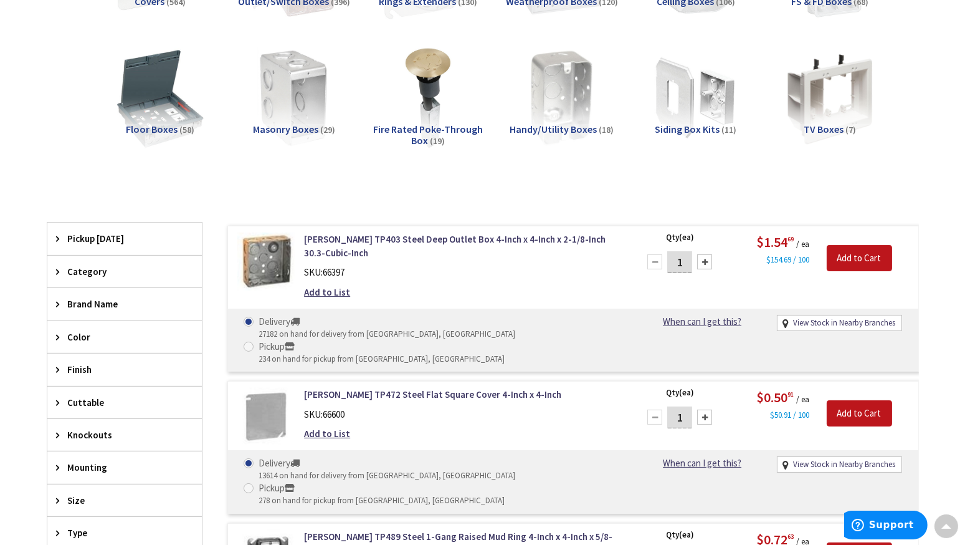
scroll to position [315, 0]
click at [75, 301] on span "Brand Name" at bounding box center [119, 303] width 102 height 13
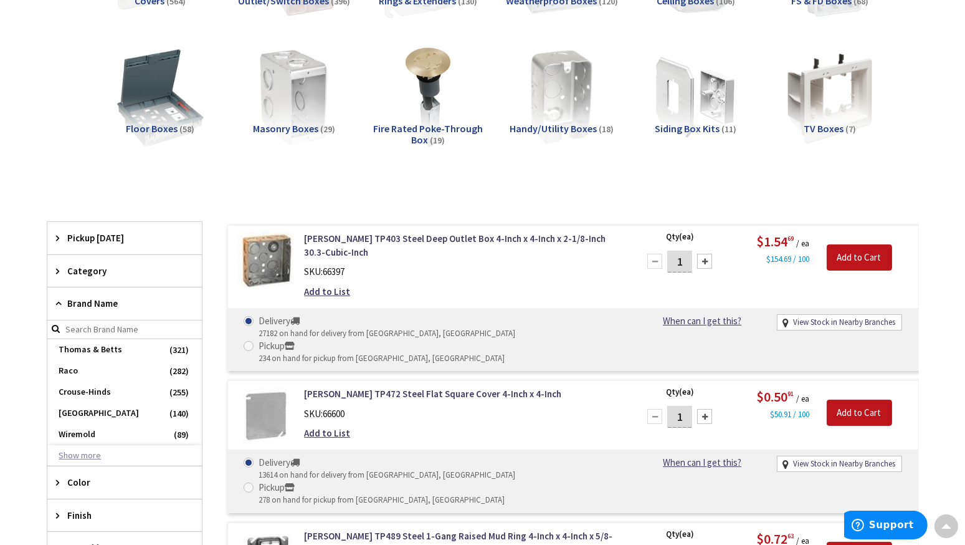
click at [77, 451] on button "Show more" at bounding box center [124, 455] width 155 height 21
click at [85, 479] on span "Allied Moulded Products" at bounding box center [124, 476] width 155 height 21
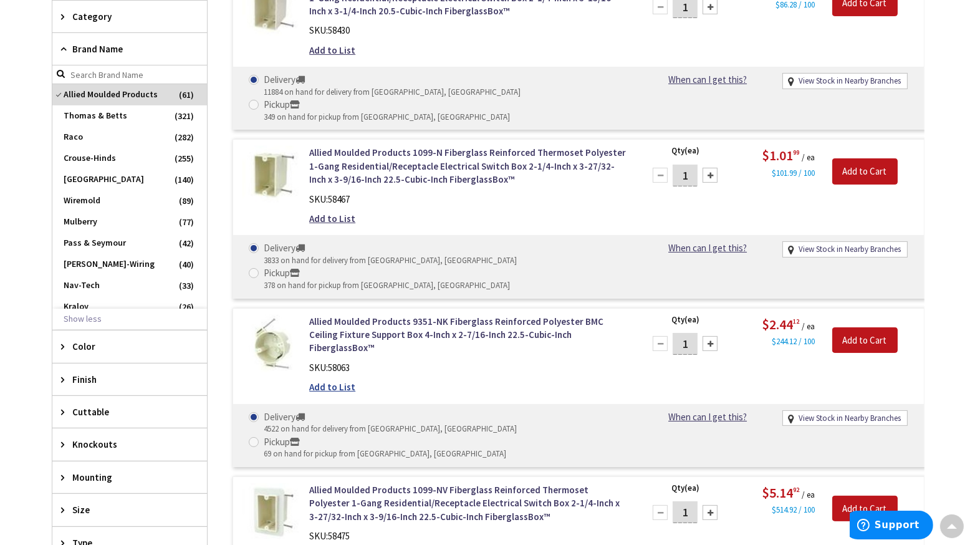
scroll to position [452, 0]
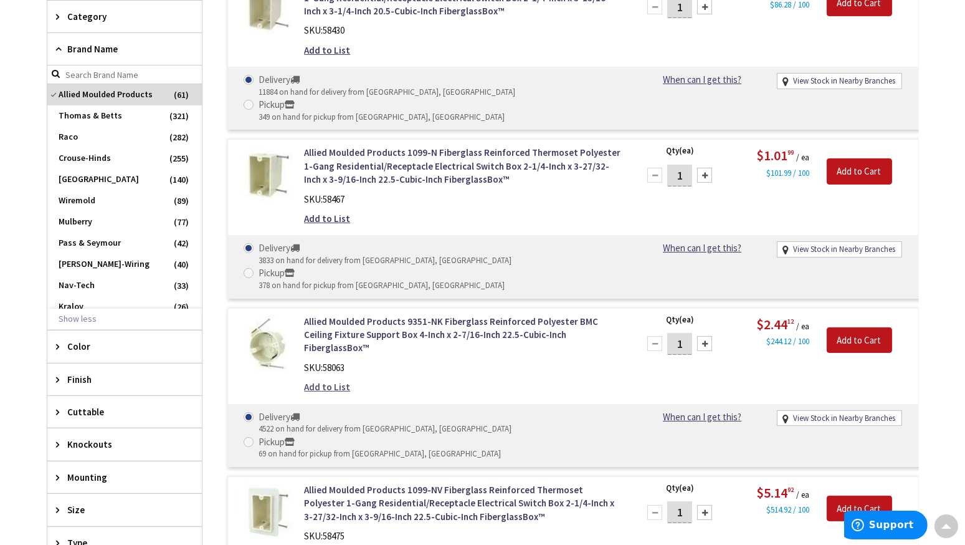
click at [325, 380] on link "Add to List" at bounding box center [327, 386] width 46 height 13
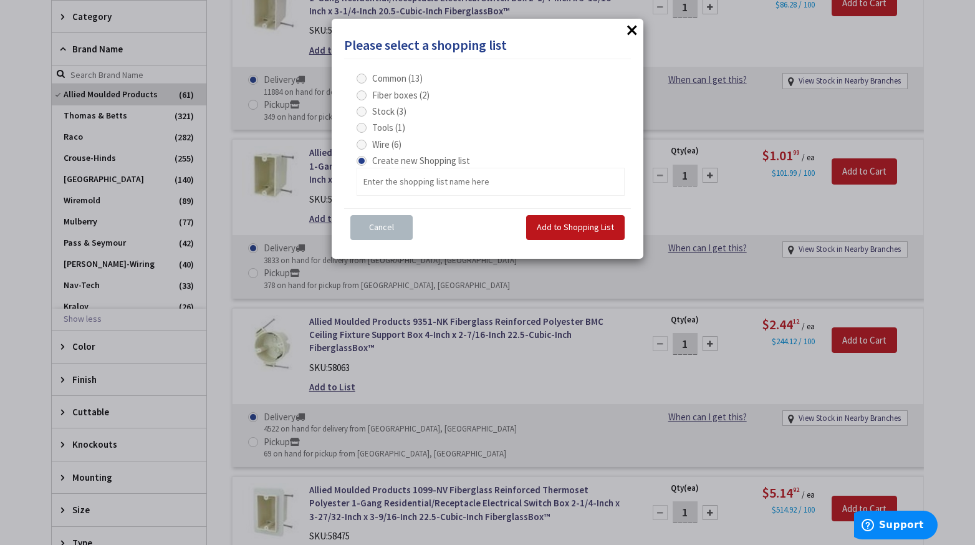
click at [361, 93] on span at bounding box center [361, 95] width 10 height 10
click at [361, 93] on boxes "Fiber boxes (2)" at bounding box center [364, 95] width 8 height 8
radio boxes "true"
click at [552, 227] on span "Add to Shopping List" at bounding box center [575, 226] width 77 height 11
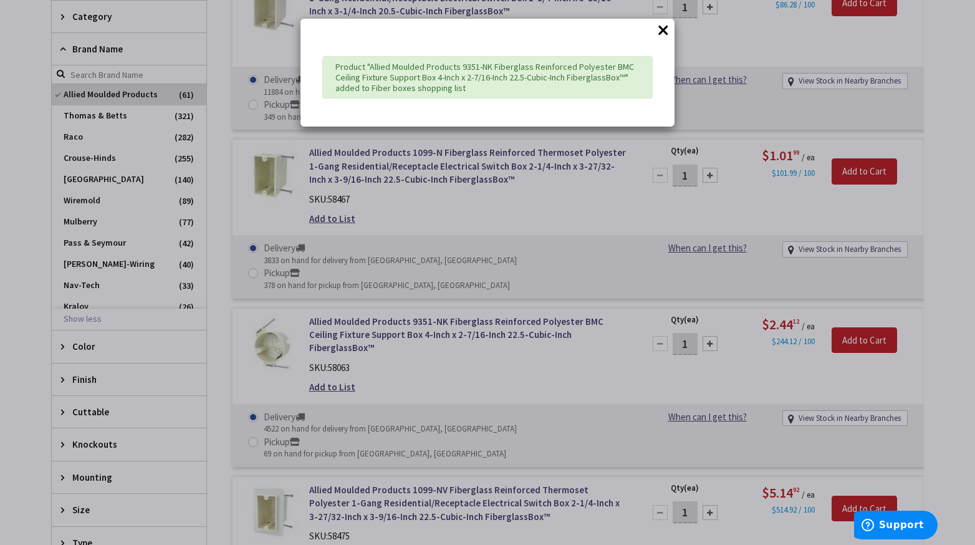
click at [464, 305] on div "× Product "Allied Moulded Products 9351-NK Fiberglass Reinforced Polyester BMC …" at bounding box center [487, 272] width 975 height 545
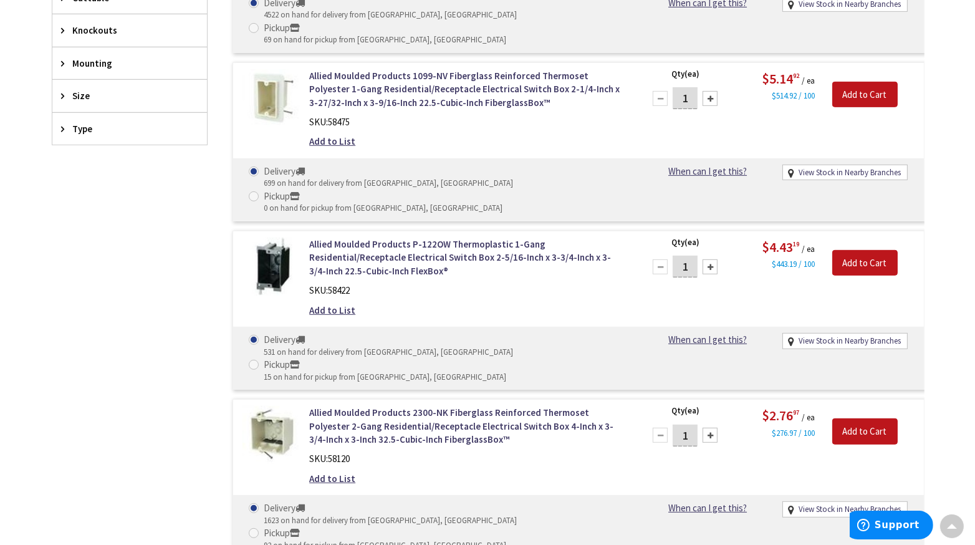
scroll to position [873, 0]
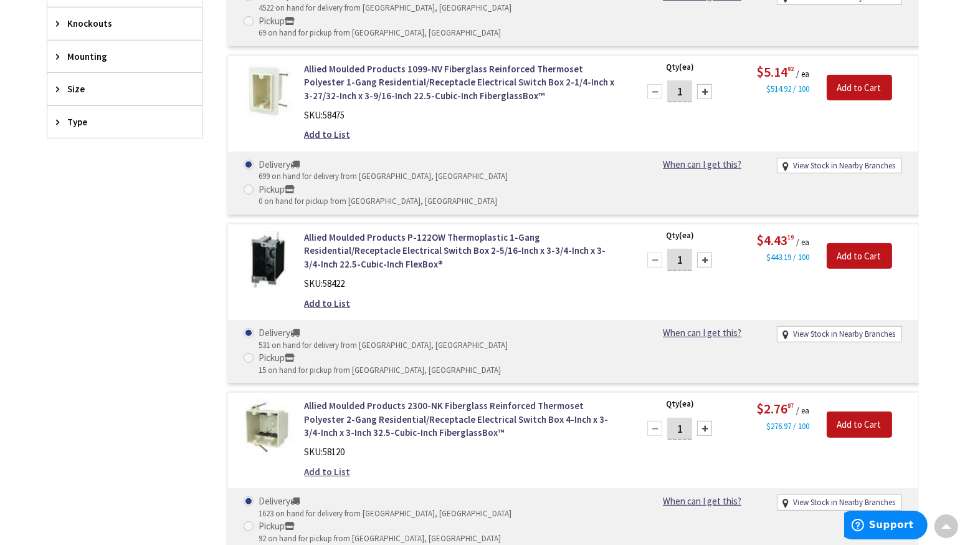
click at [317, 465] on link "Add to List" at bounding box center [327, 471] width 46 height 13
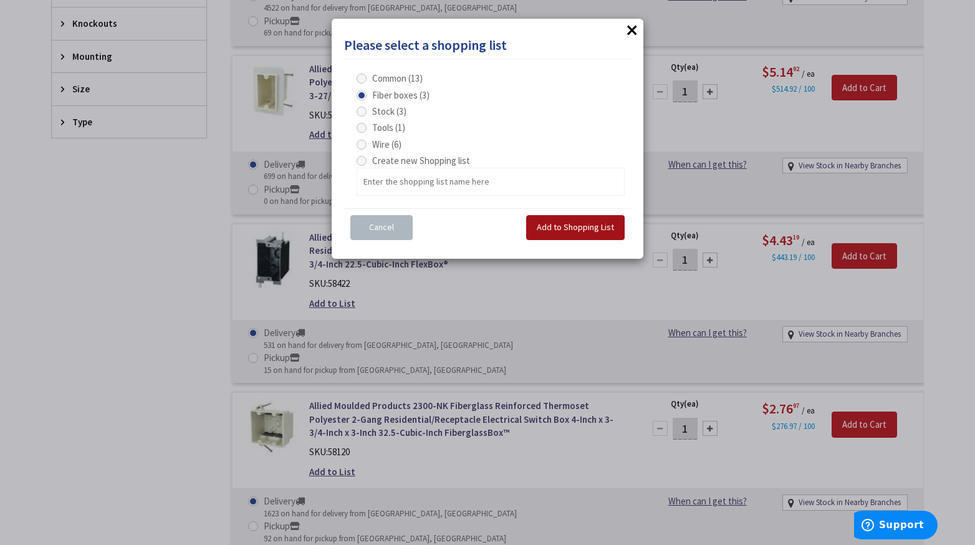
click at [554, 224] on span "Add to Shopping List" at bounding box center [575, 226] width 77 height 11
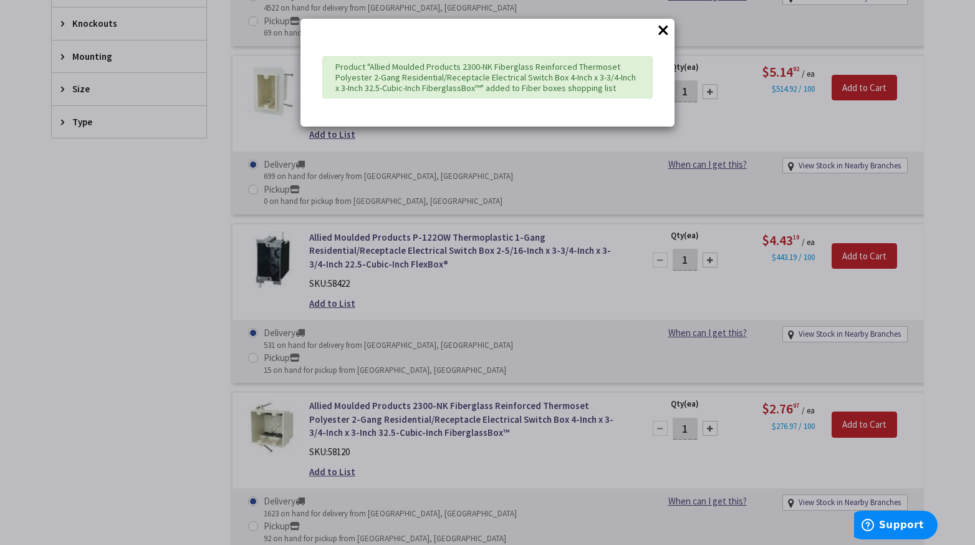
click at [439, 302] on div "× Product "Allied Moulded Products 2300-NK Fiberglass Reinforced Thermoset Poly…" at bounding box center [487, 272] width 975 height 545
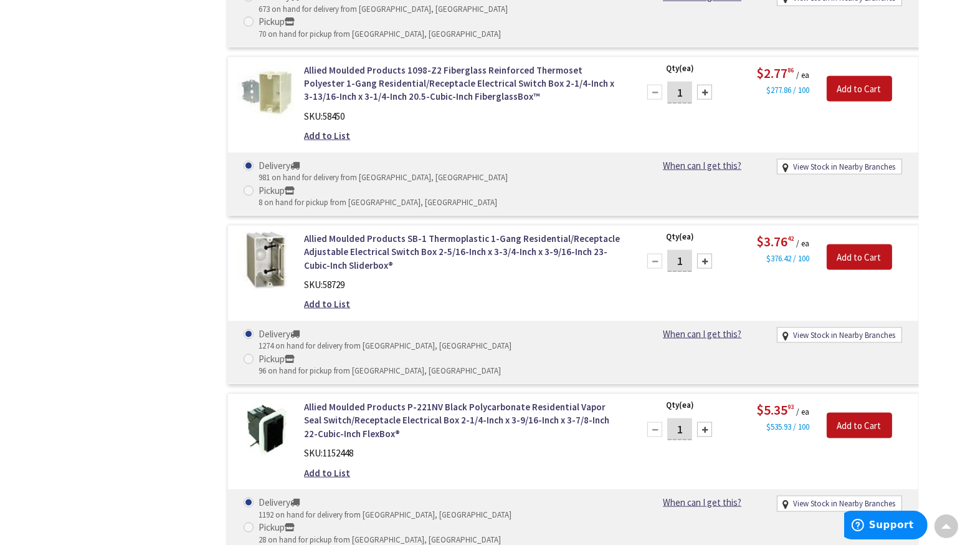
scroll to position [2543, 0]
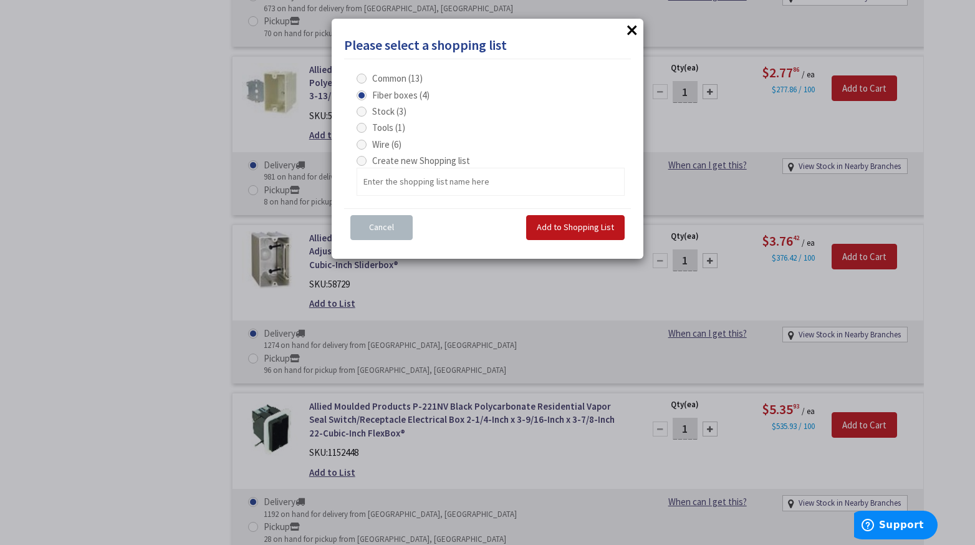
click at [365, 145] on span at bounding box center [361, 145] width 10 height 10
click at [365, 145] on input "Wire (6)" at bounding box center [364, 144] width 8 height 8
radio input "true"
click at [366, 94] on boxes "Fiber boxes (4)" at bounding box center [364, 95] width 8 height 8
radio boxes "true"
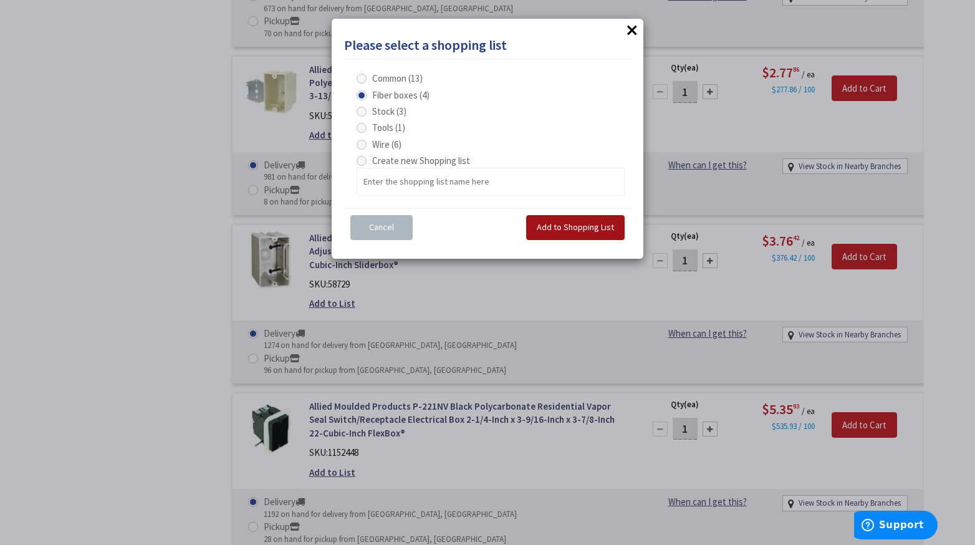
click at [583, 224] on span "Add to Shopping List" at bounding box center [575, 226] width 77 height 11
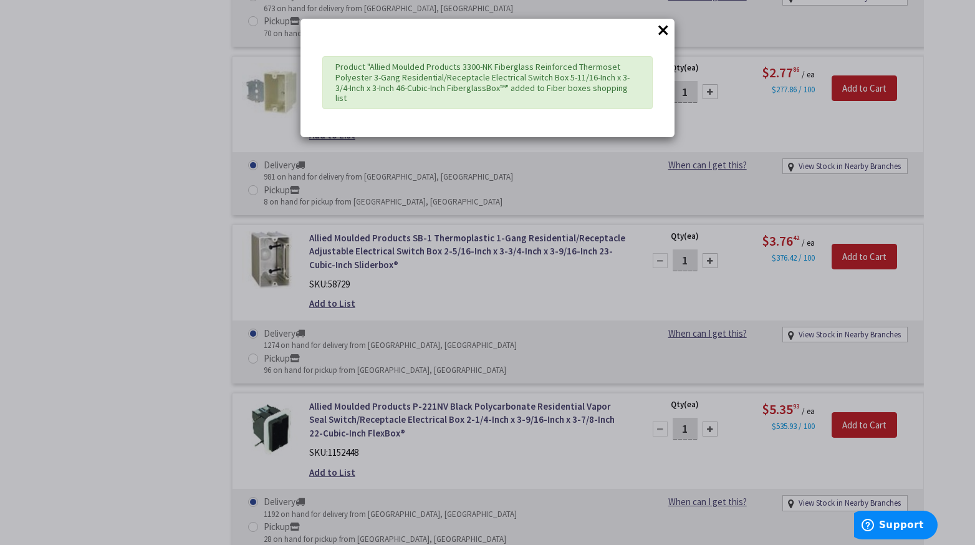
click at [471, 342] on div "× Product "Allied Moulded Products 3300-NK Fiberglass Reinforced Thermoset Poly…" at bounding box center [487, 272] width 975 height 545
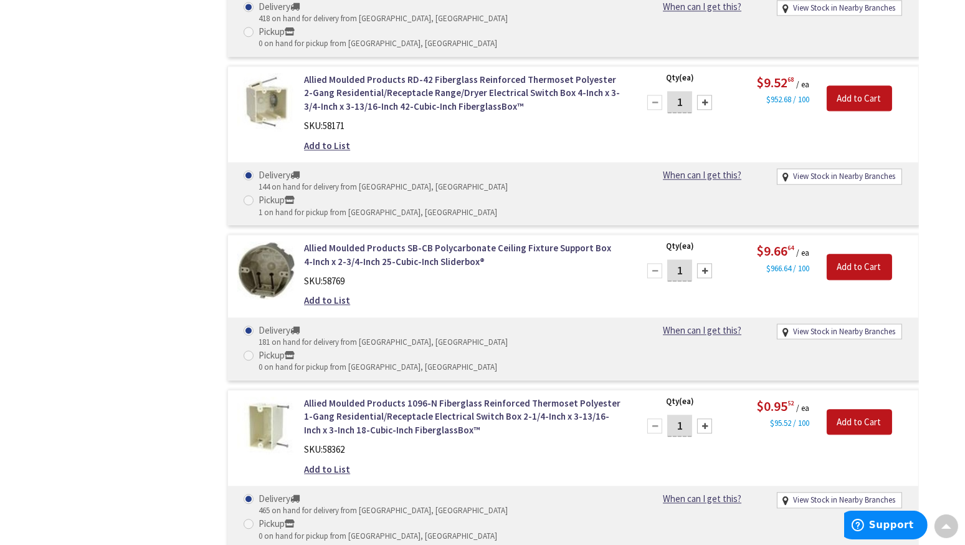
scroll to position [4189, 0]
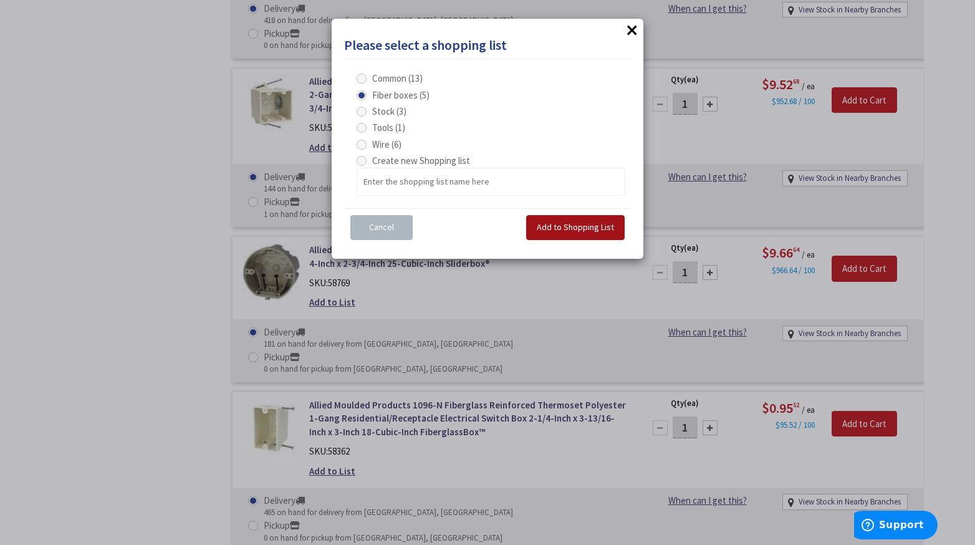
click at [550, 226] on span "Add to Shopping List" at bounding box center [575, 226] width 77 height 11
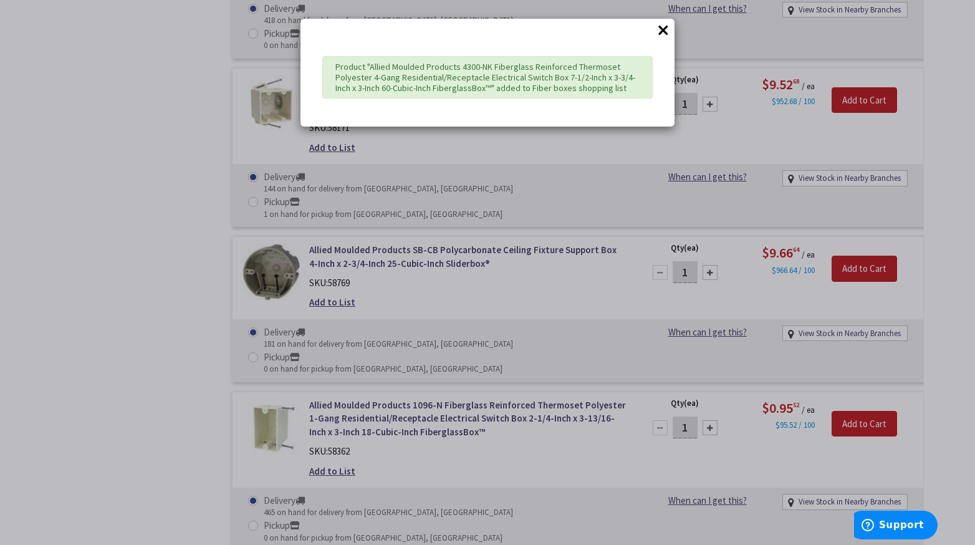
click at [663, 27] on button "×" at bounding box center [663, 30] width 19 height 19
